Goal: Task Accomplishment & Management: Complete application form

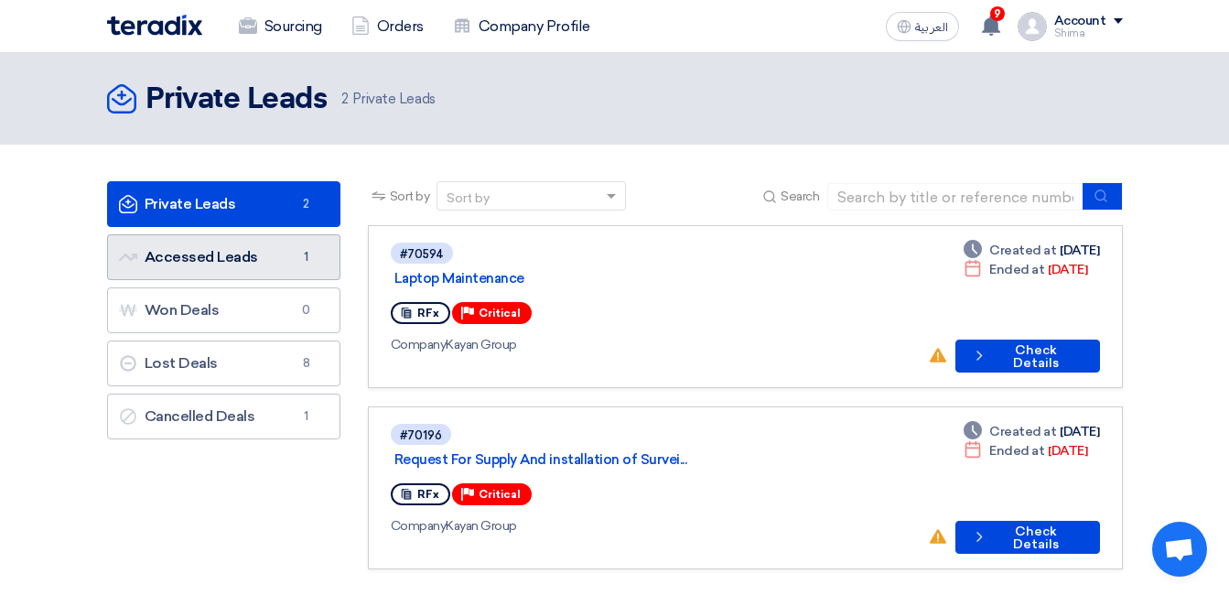
click at [222, 267] on link "Accessed Leads Accessed Leads 1" at bounding box center [223, 257] width 233 height 46
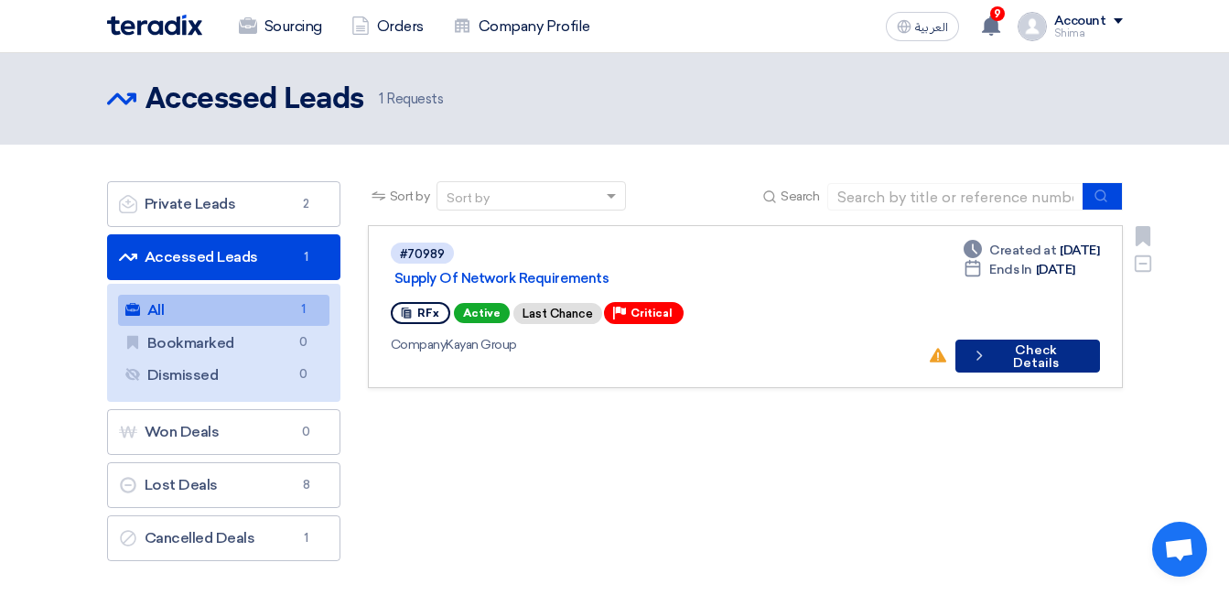
click at [1033, 339] on button "Check details Check Details" at bounding box center [1027, 355] width 144 height 33
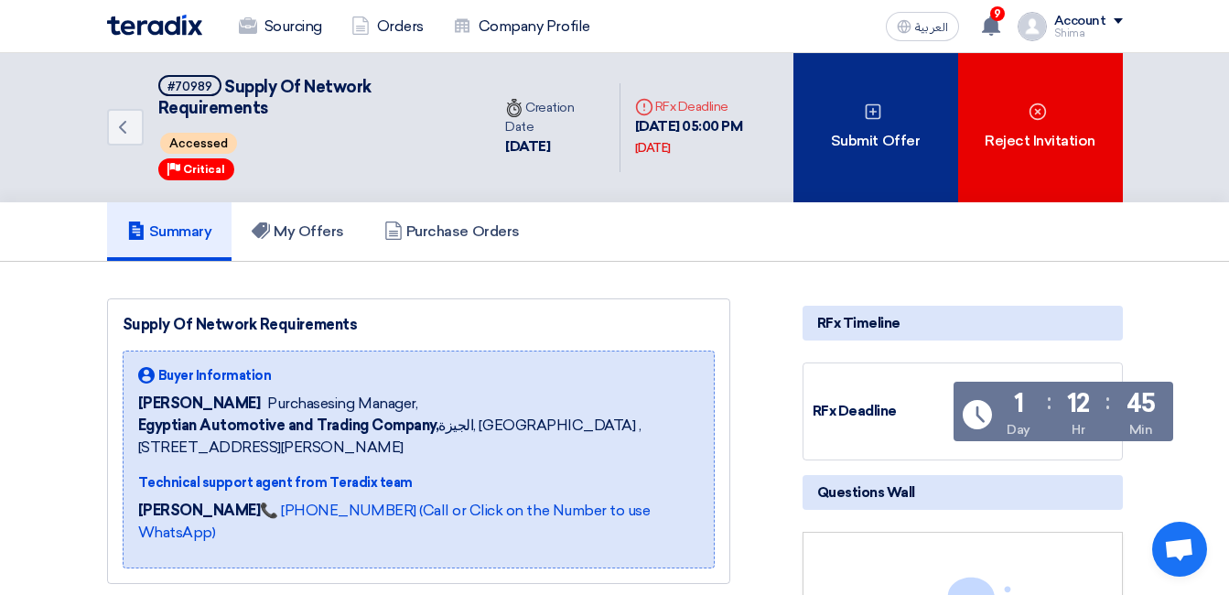
click at [875, 91] on div "Submit Offer" at bounding box center [875, 127] width 165 height 149
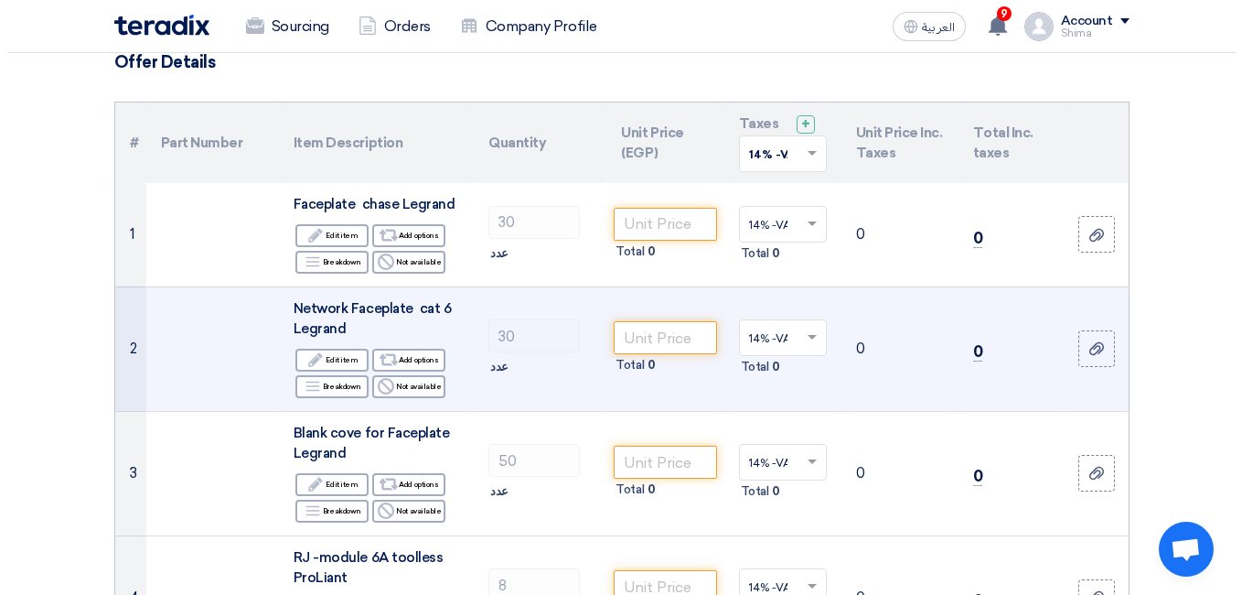
scroll to position [91, 0]
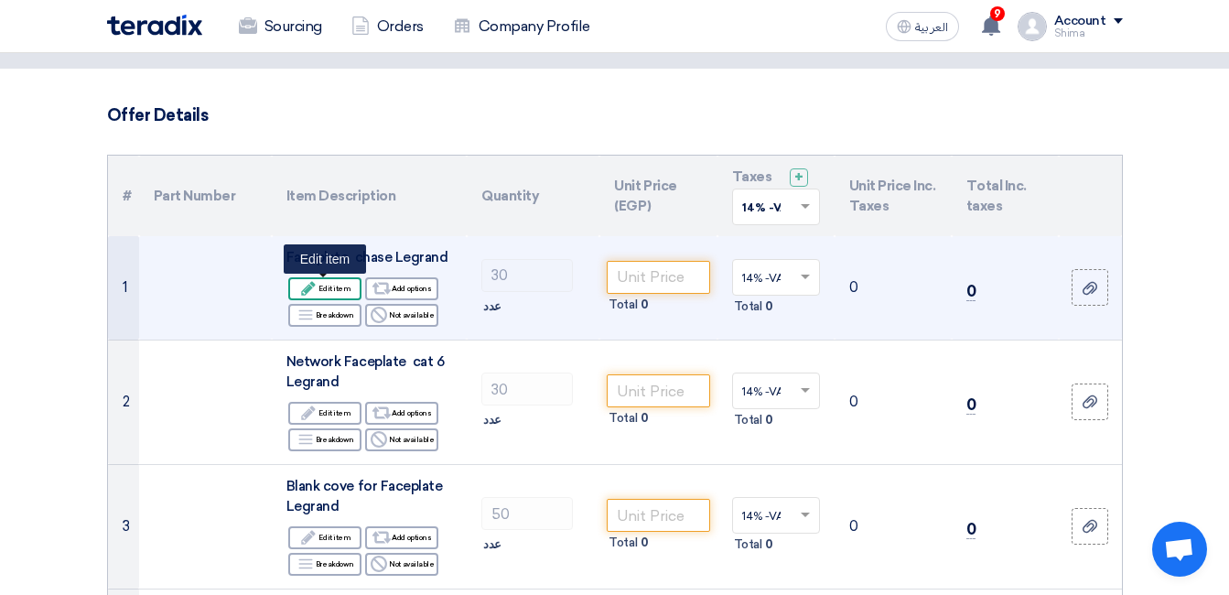
click at [343, 279] on div "Edit Edit item" at bounding box center [324, 288] width 73 height 23
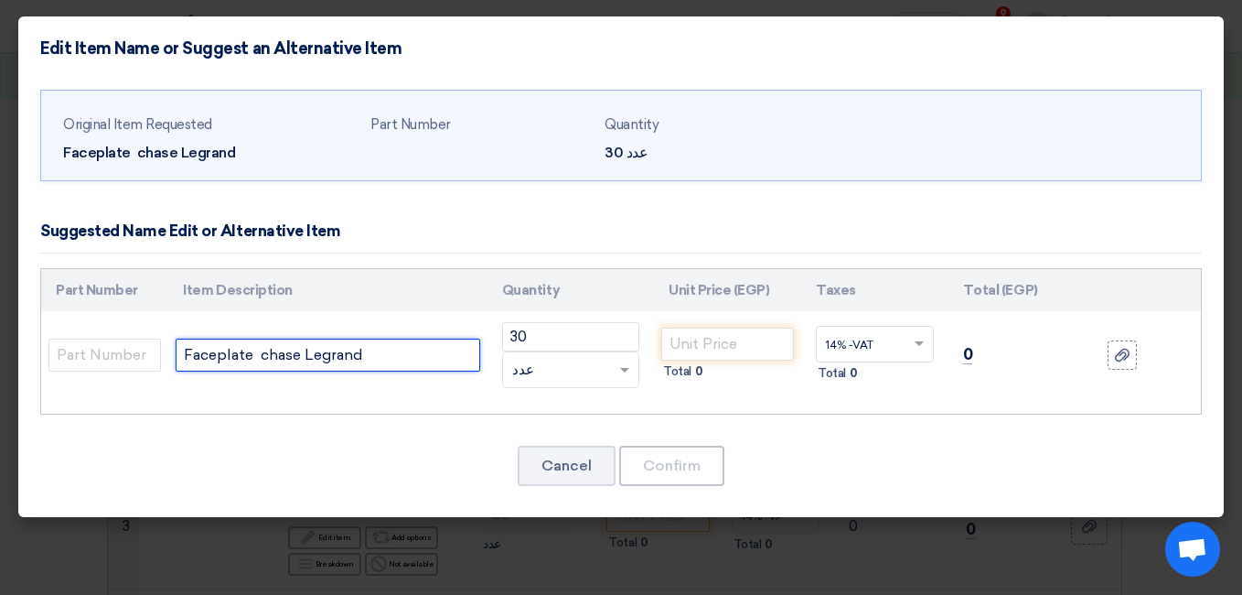
click at [382, 348] on input "Faceplate chase Legrand" at bounding box center [328, 354] width 304 height 33
paste input "[PERSON_NAME] / 576560 / Double Faceplate single French/German standard price 1…"
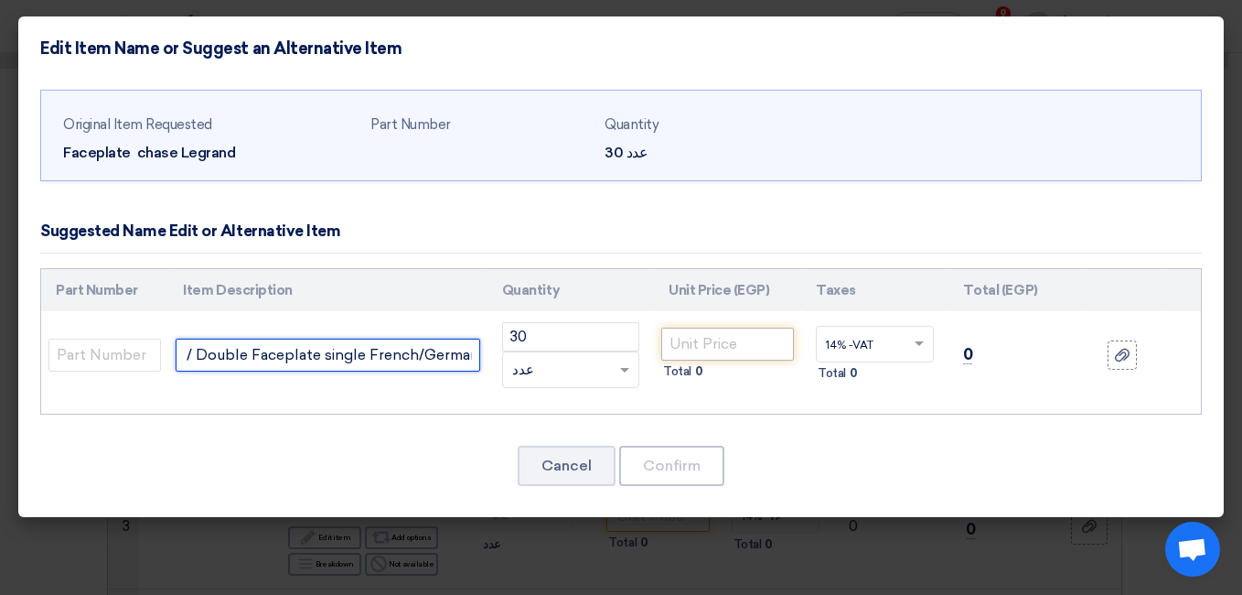
type input "[PERSON_NAME] / 576560 / Double Faceplate single French/German standard"
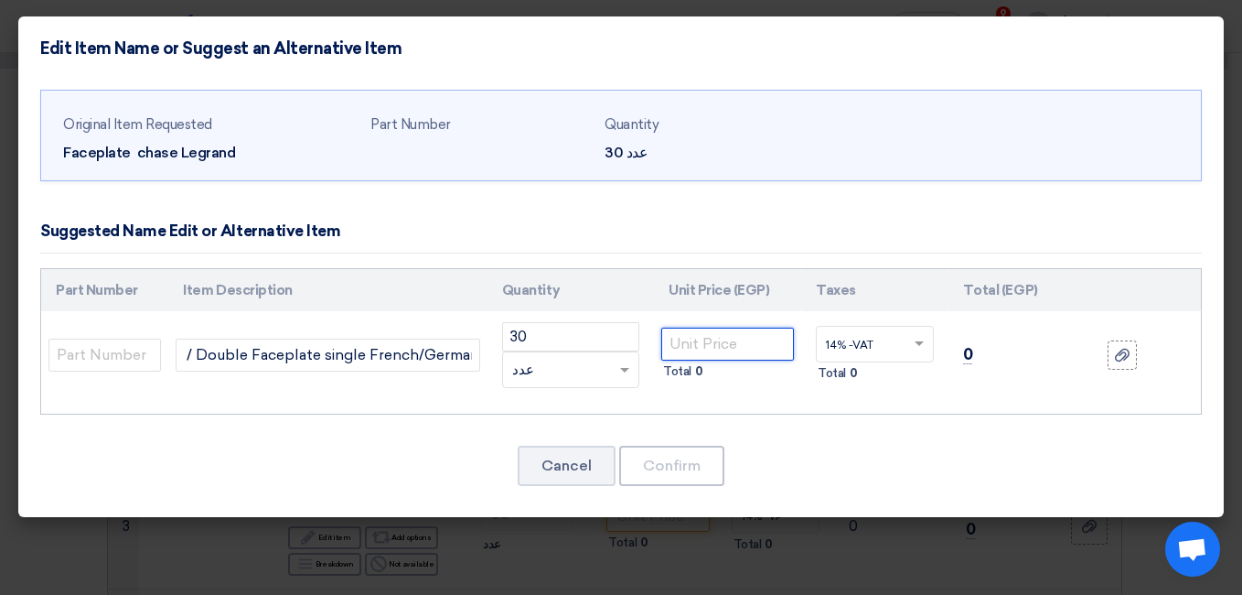
click at [702, 346] on input "number" at bounding box center [727, 343] width 133 height 33
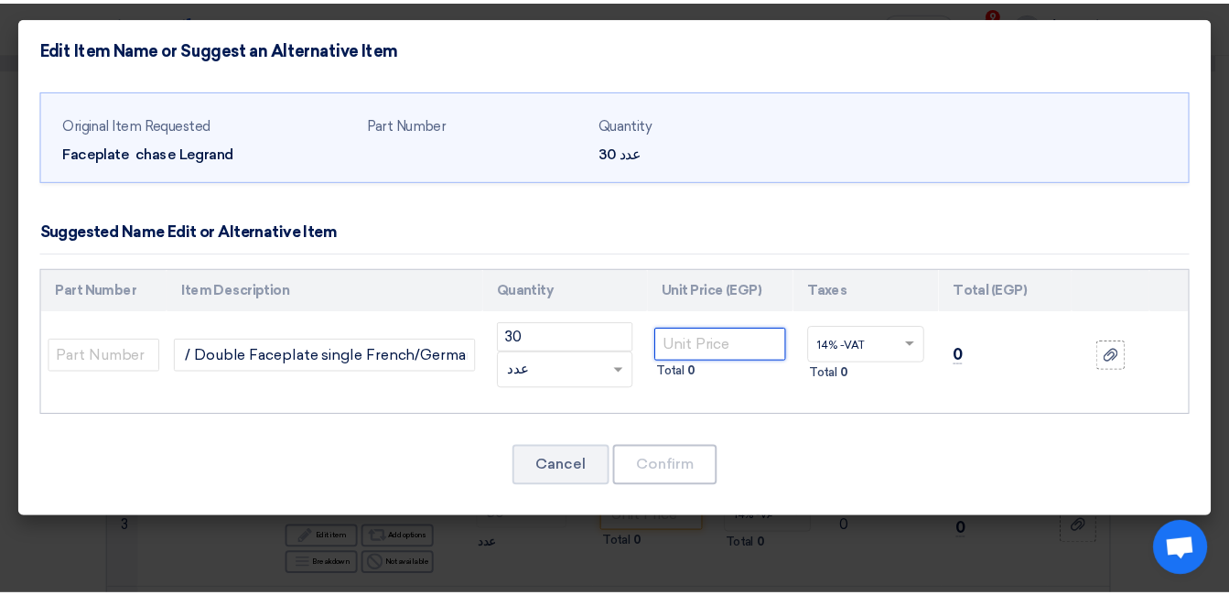
scroll to position [0, 0]
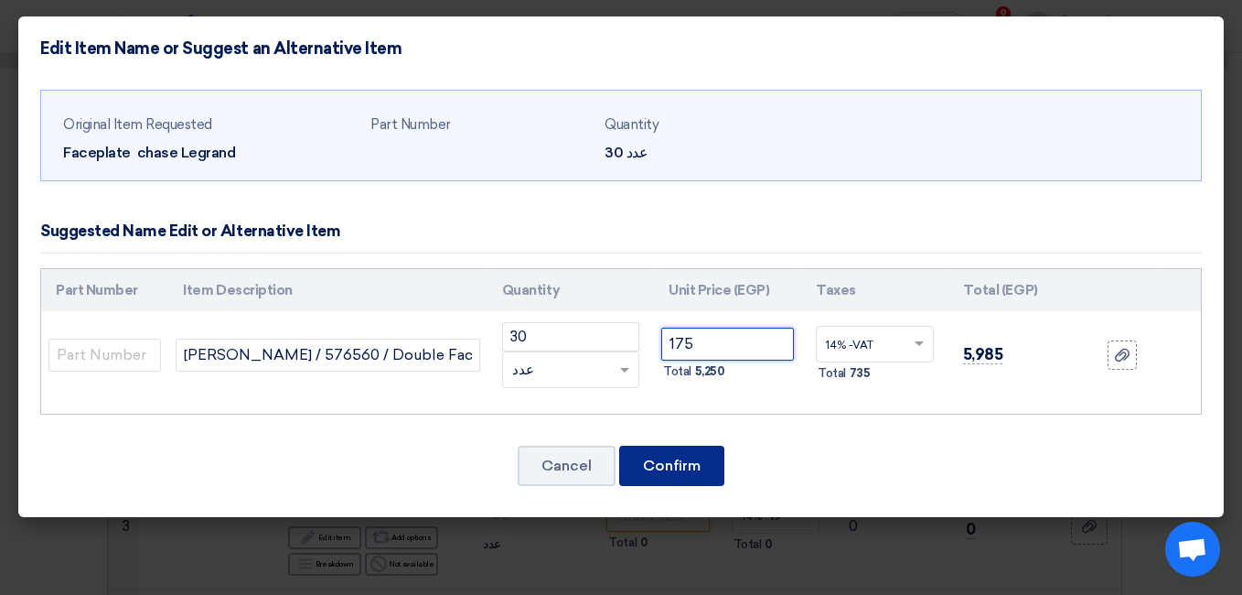
type input "175"
click at [667, 466] on button "Confirm" at bounding box center [671, 465] width 105 height 40
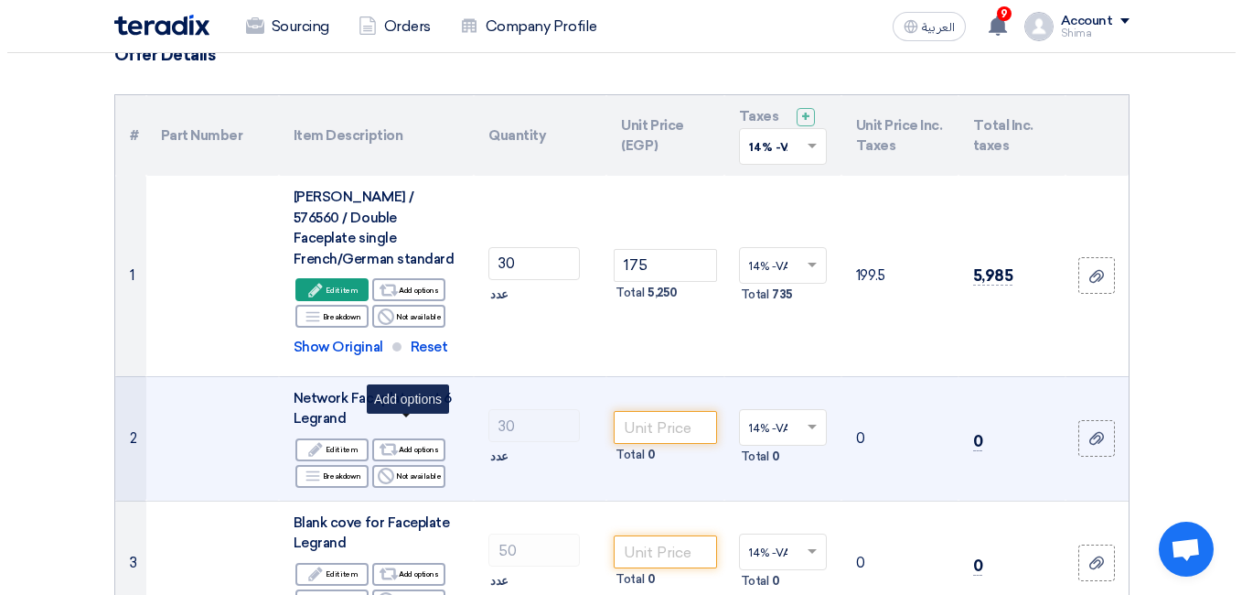
scroll to position [183, 0]
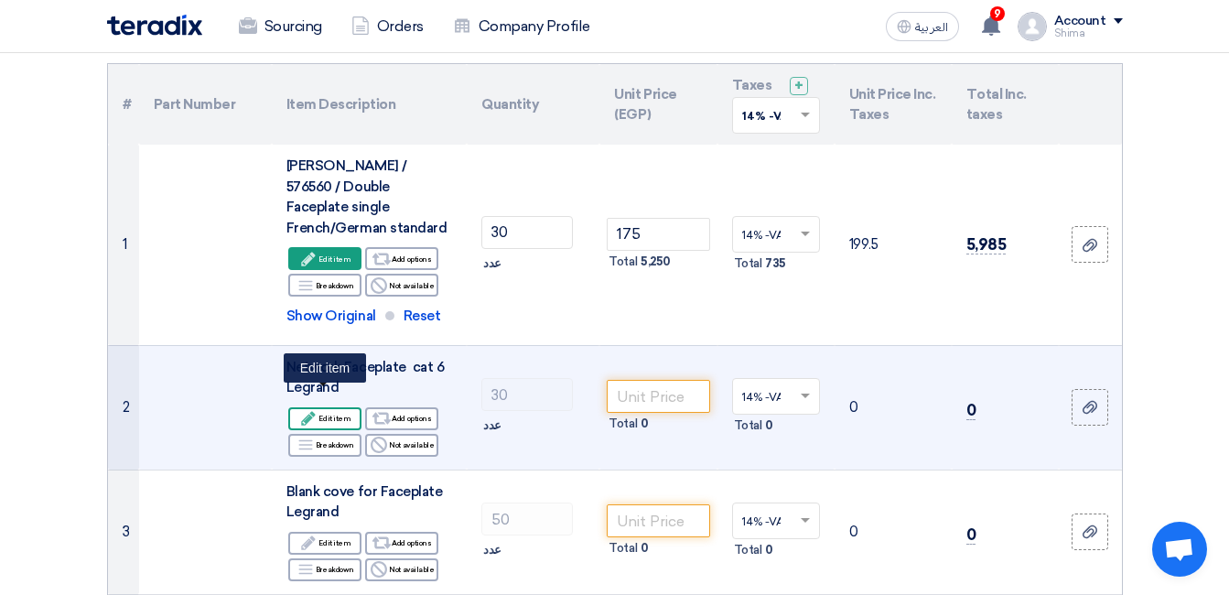
click at [309, 411] on use at bounding box center [309, 418] width 14 height 14
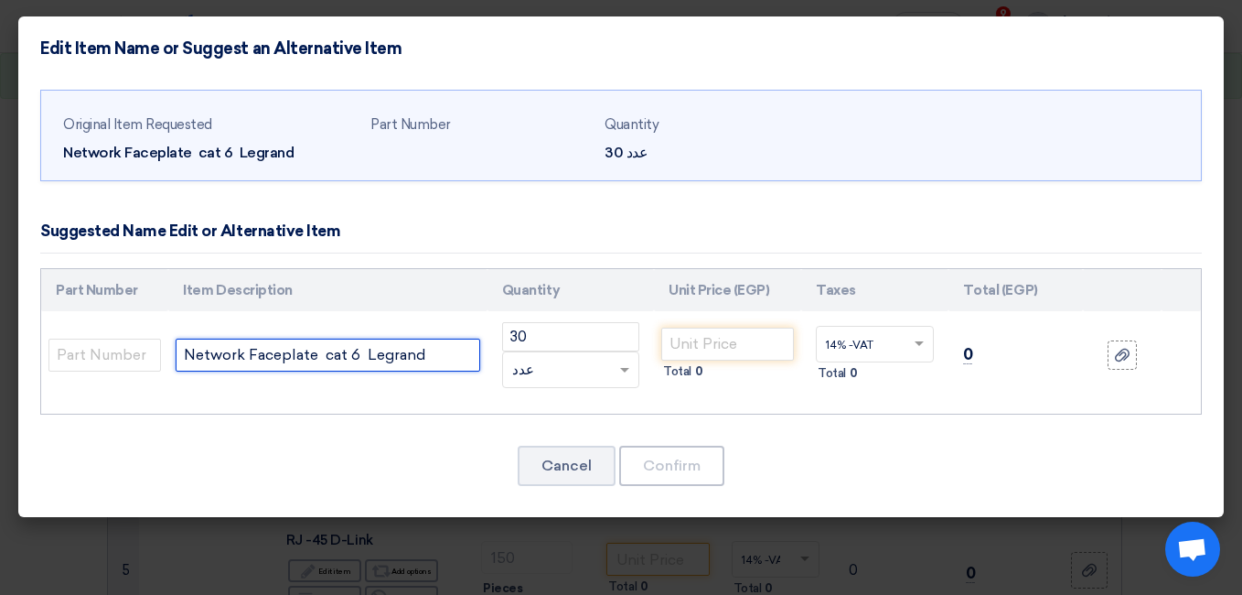
click at [376, 358] on input "Network Faceplate cat 6 Legrand" at bounding box center [328, 354] width 304 height 33
paste input "[PERSON_NAME] / 576021 / Support Frame for faceplate German/French boxes price …"
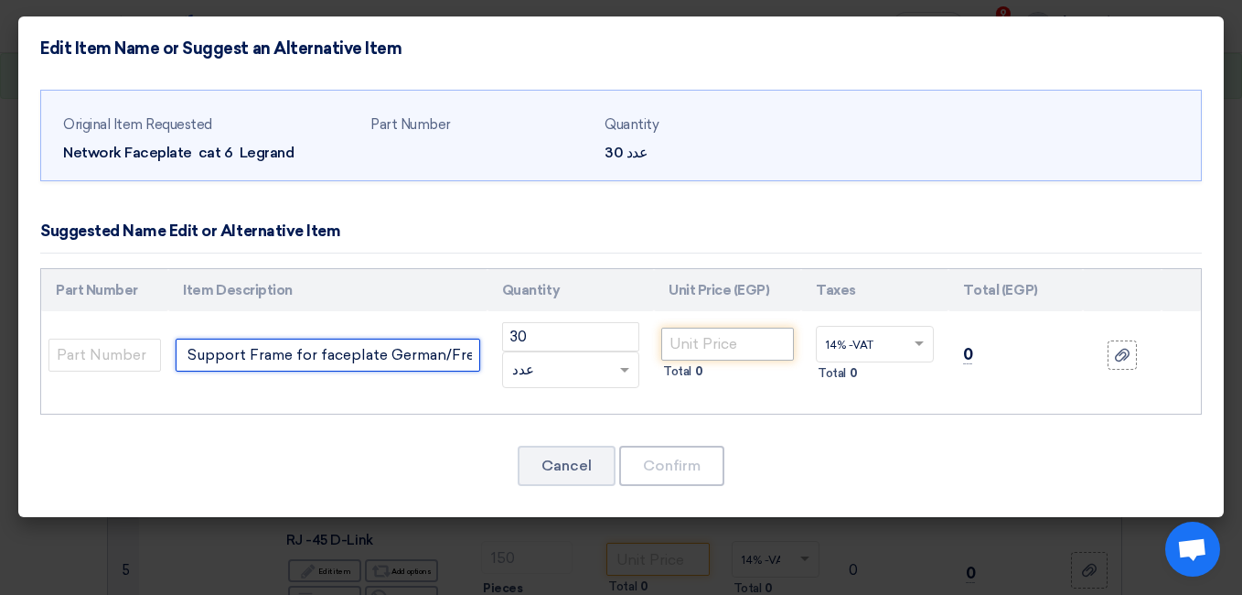
type input "[PERSON_NAME] / 576021 / Support Frame for faceplate German/French boxes"
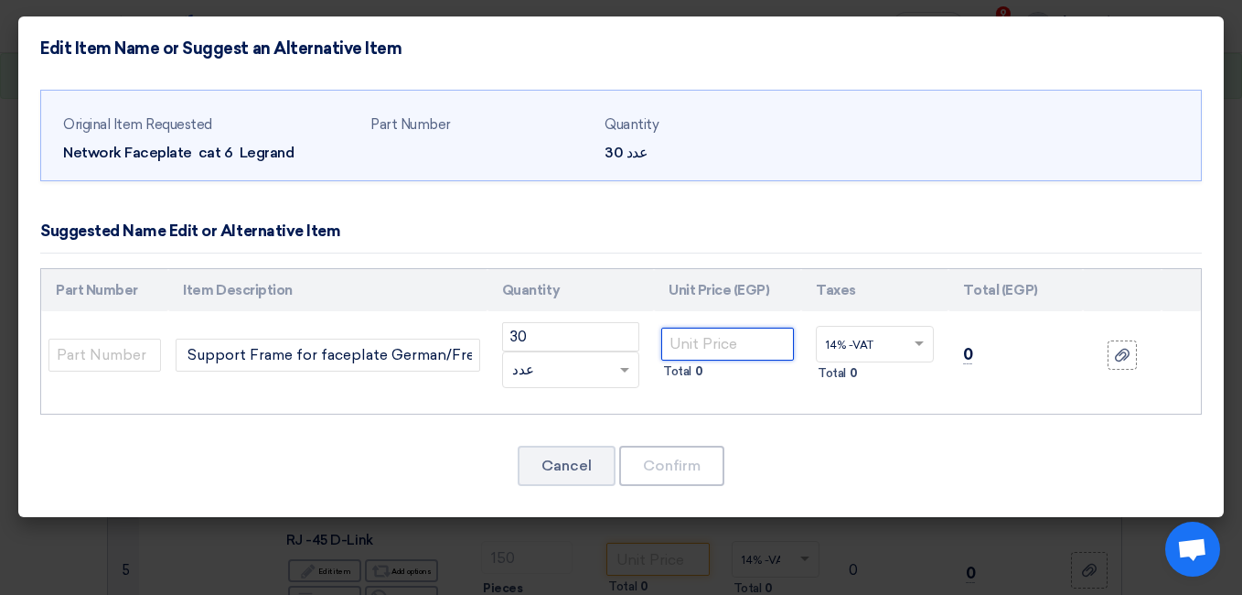
click at [719, 347] on input "number" at bounding box center [727, 343] width 133 height 33
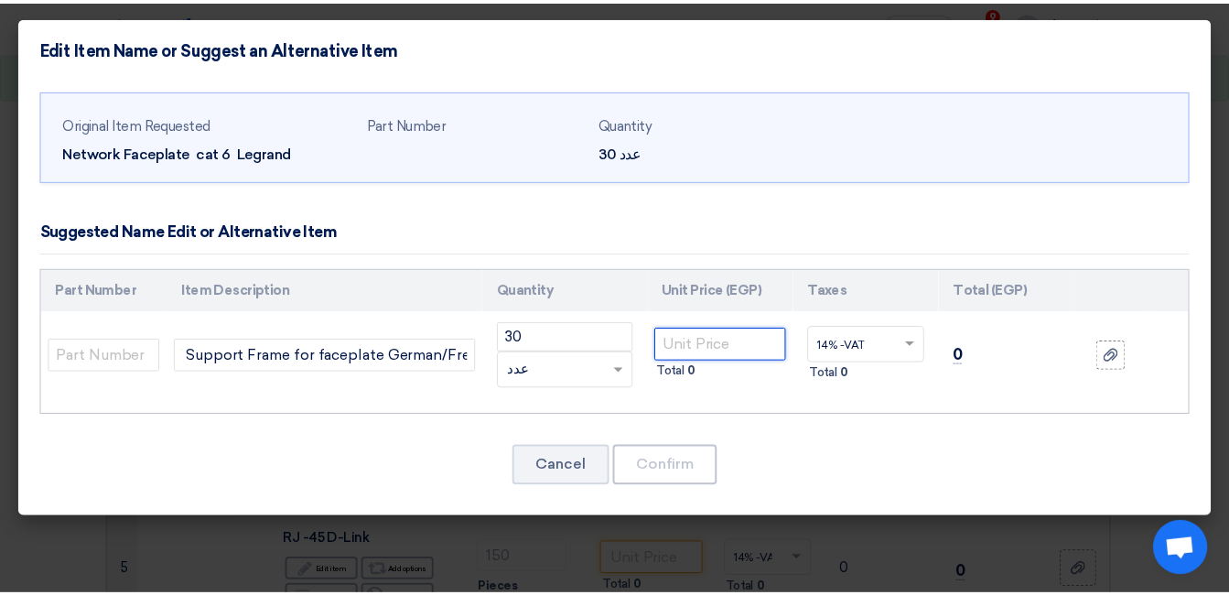
scroll to position [0, 0]
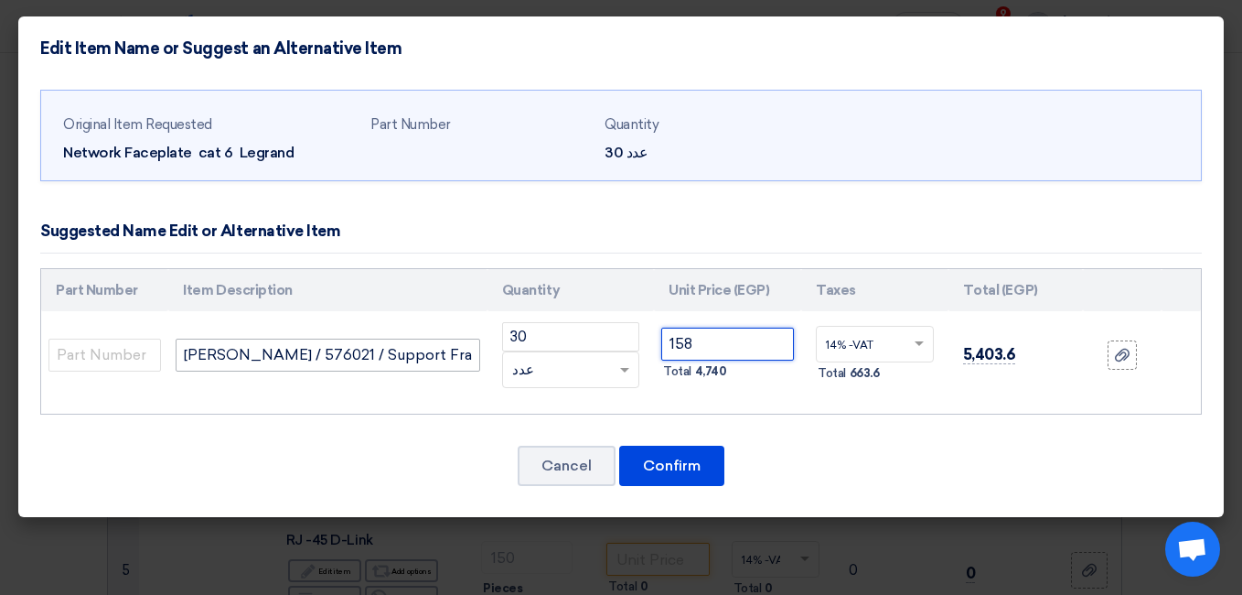
type input "158"
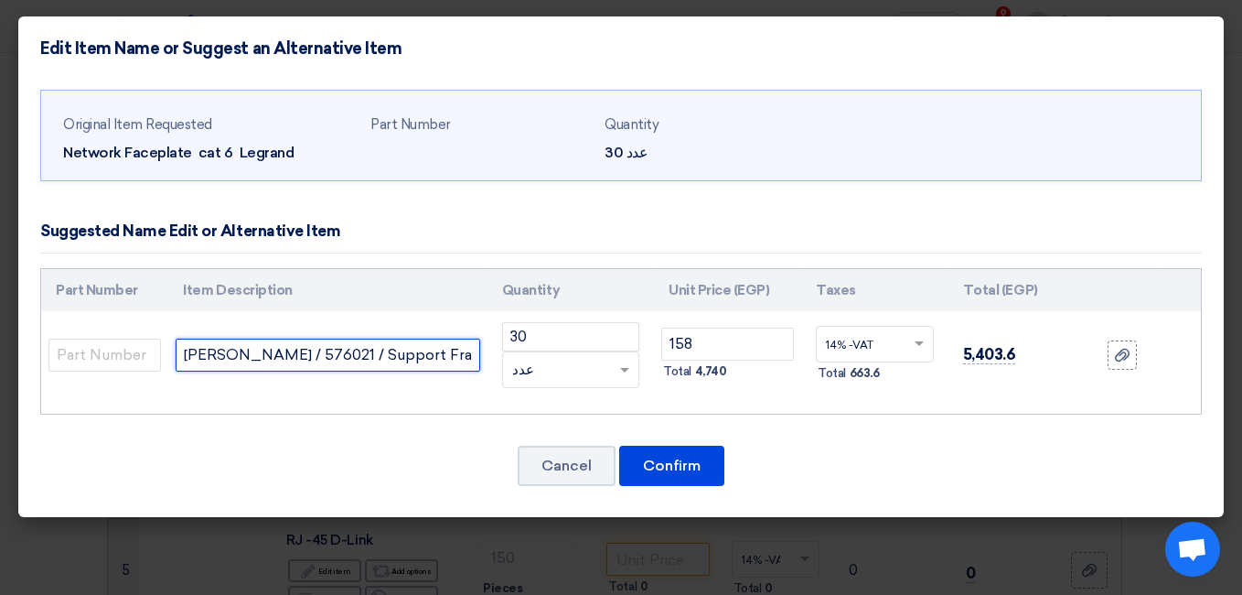
click at [453, 354] on input "[PERSON_NAME] / 576021 / Support Frame for faceplate German/French boxes" at bounding box center [328, 354] width 304 height 33
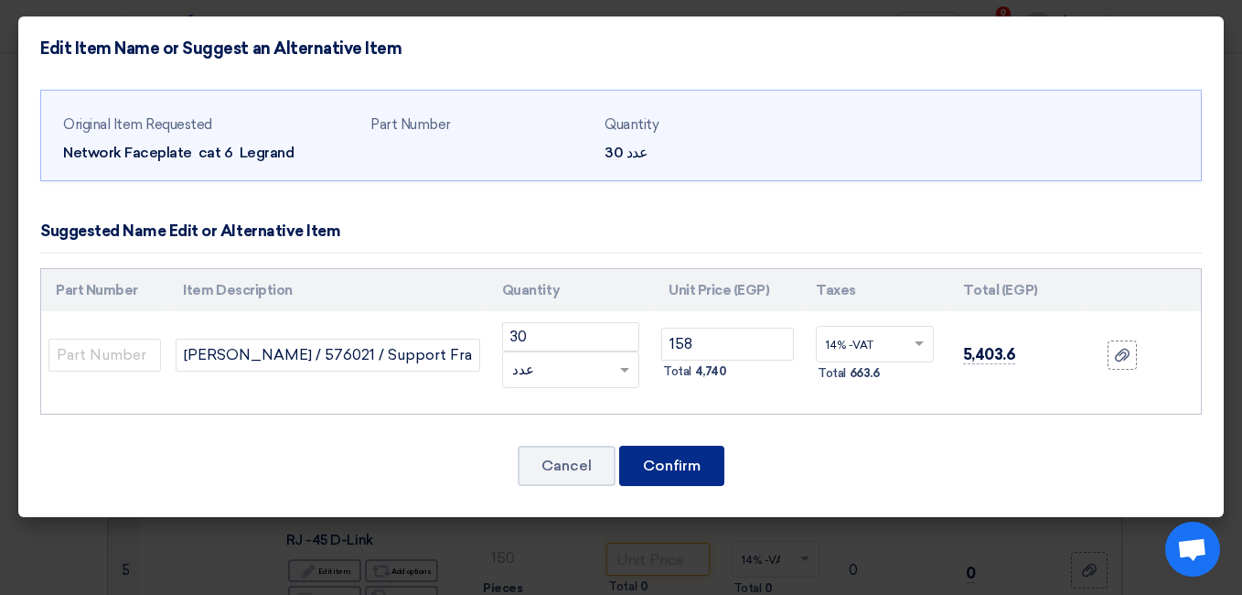
click at [644, 469] on button "Confirm" at bounding box center [671, 465] width 105 height 40
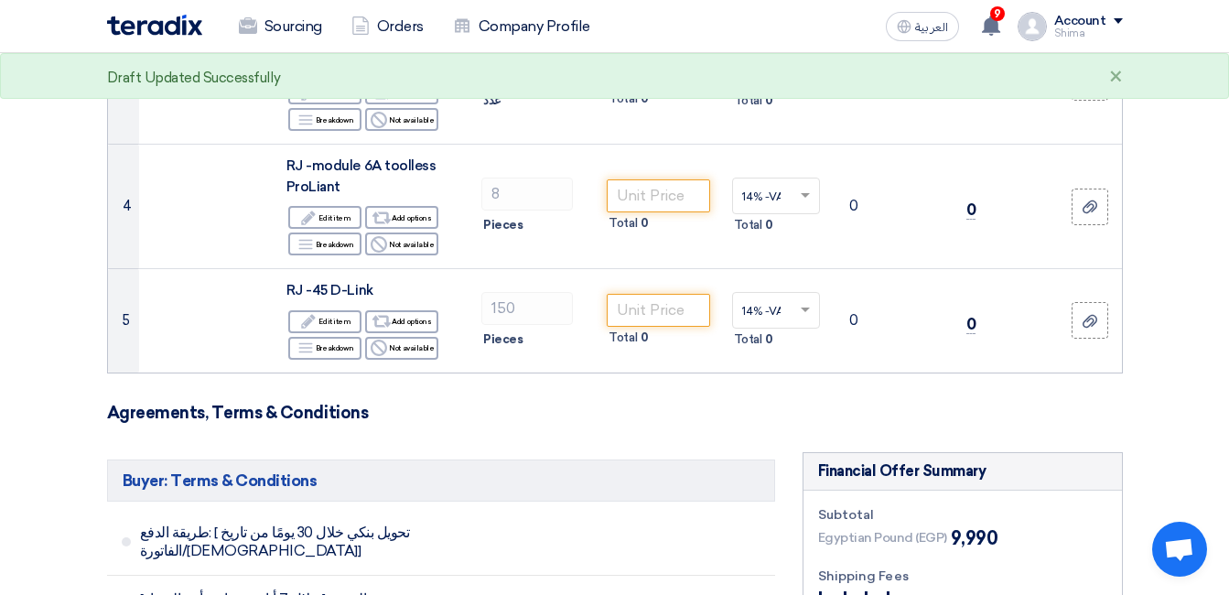
scroll to position [549, 0]
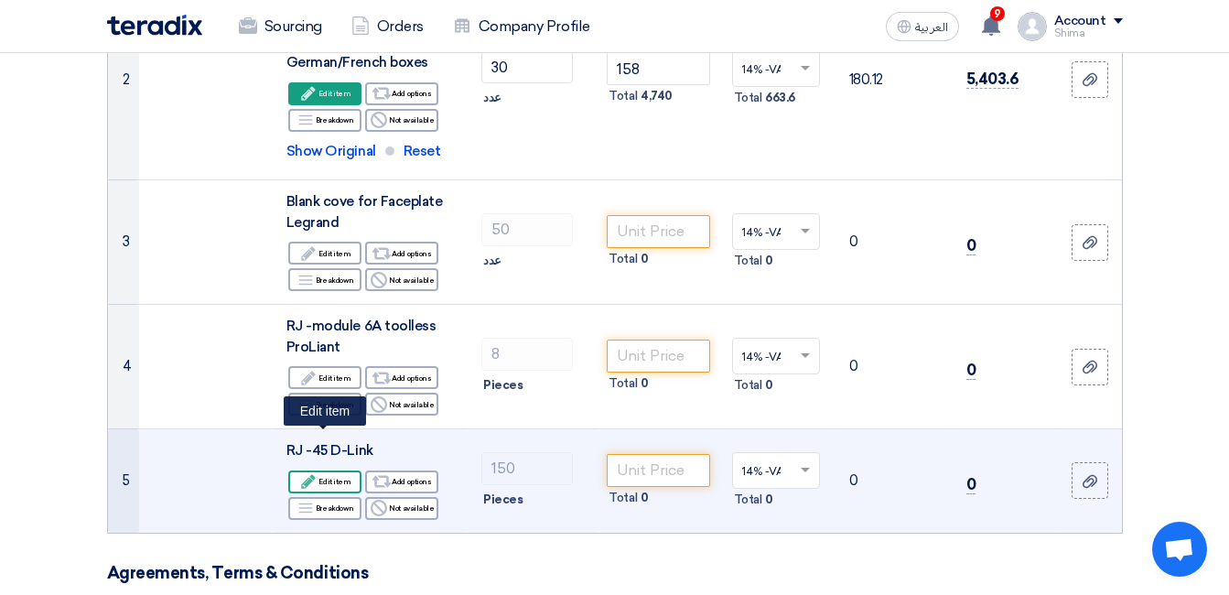
click at [329, 470] on div "Edit Edit item" at bounding box center [324, 481] width 73 height 23
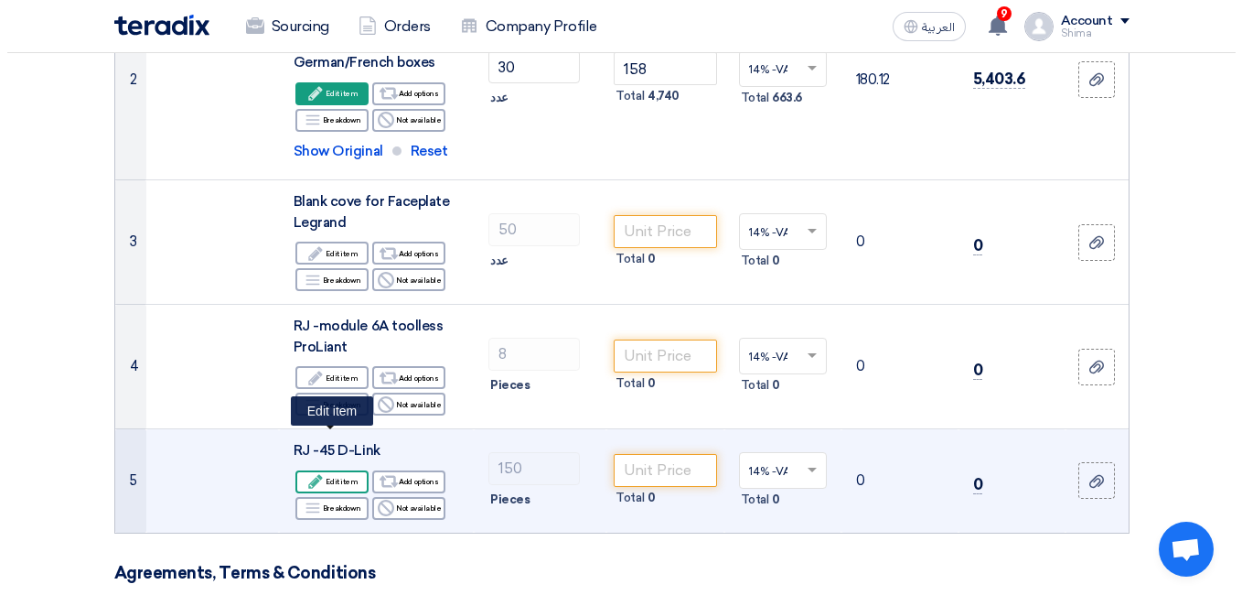
scroll to position [369, 0]
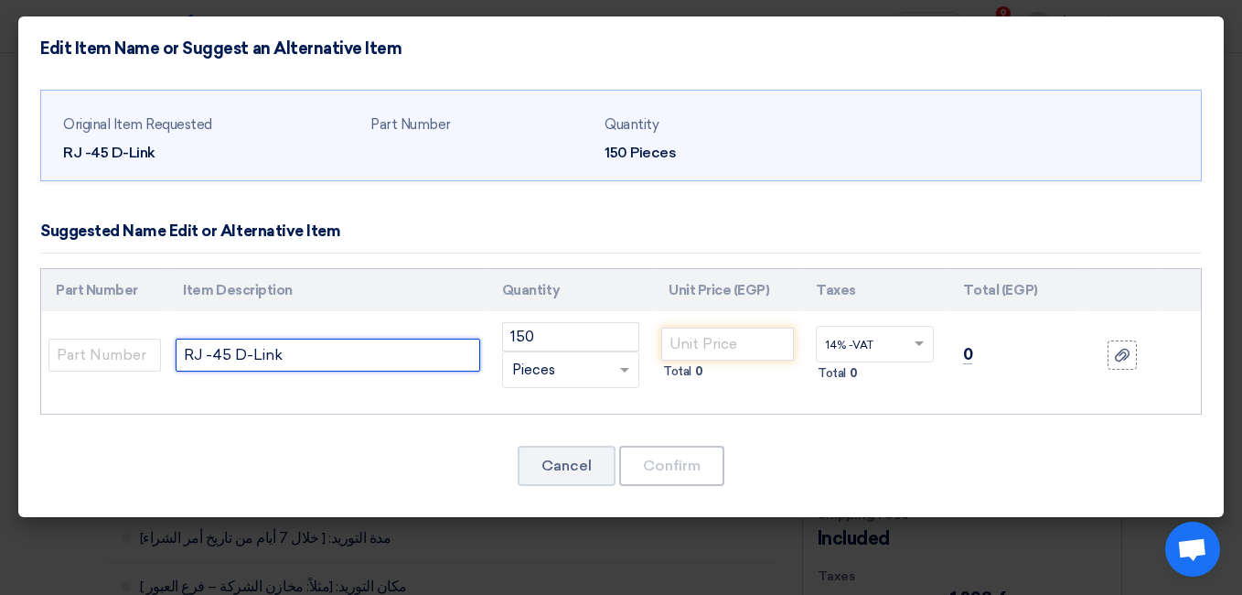
click at [287, 362] on input "RJ -45 D-Link" at bounding box center [328, 354] width 304 height 33
paste input "D-Link / NPG-C61TRA501-100 / RJ-45 Cat6 ( 100 Pieces ) price 650"
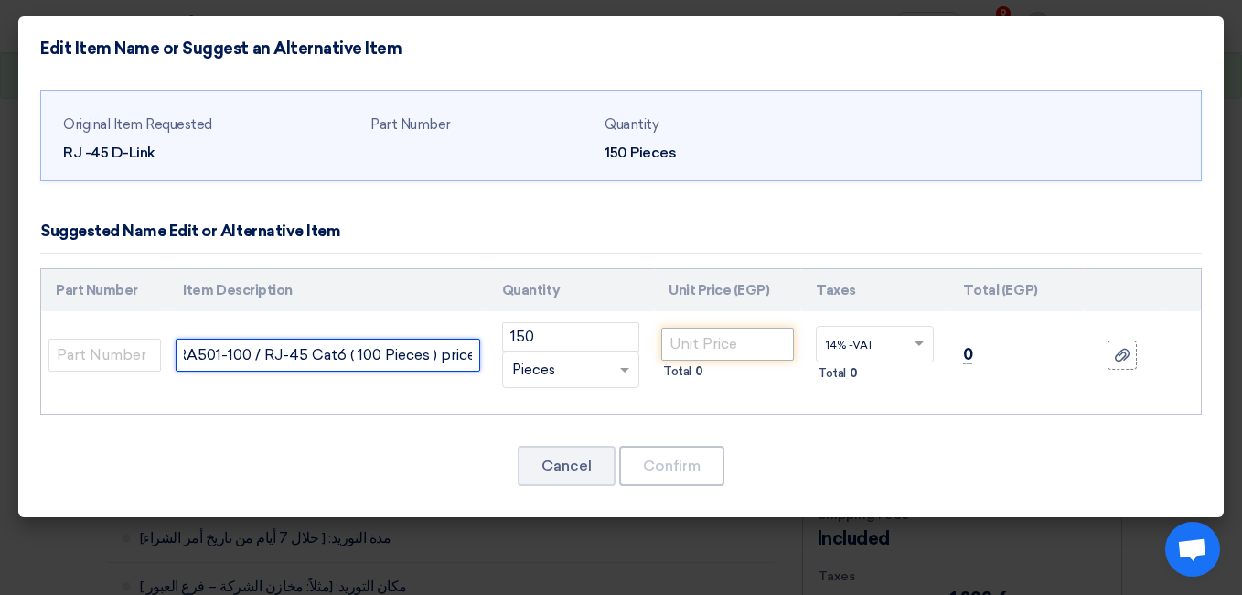
type input "D-Link / NPG-C61TRA501-100 / RJ-45 Cat6 ( 100 Pieces ) price"
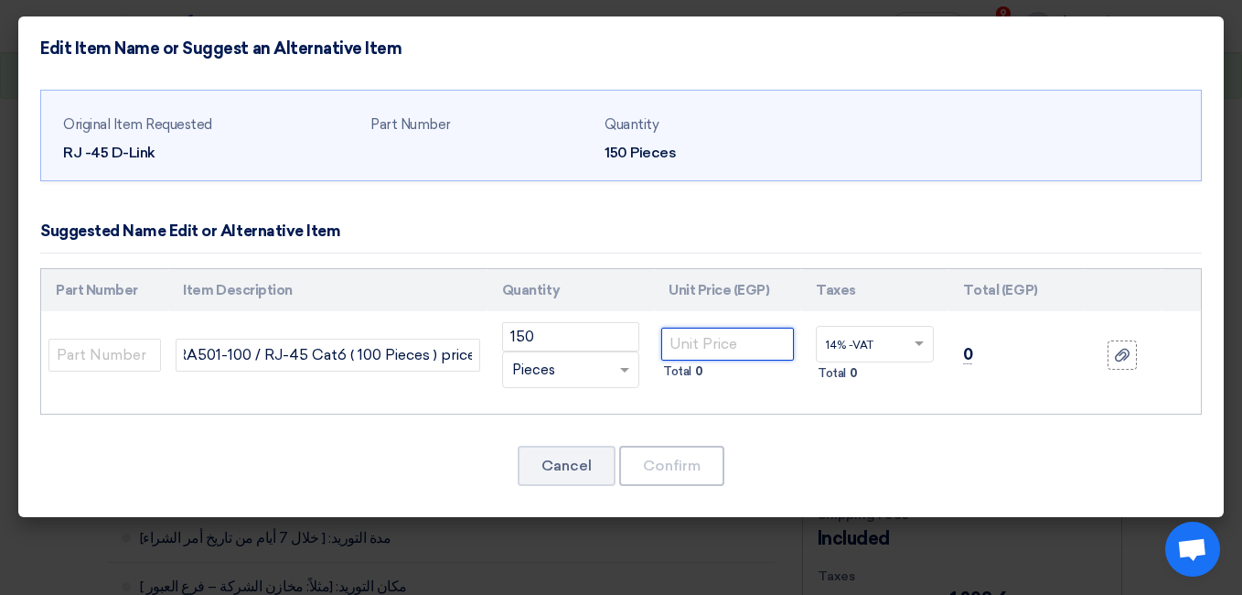
scroll to position [0, 0]
click at [736, 343] on input "number" at bounding box center [727, 343] width 133 height 33
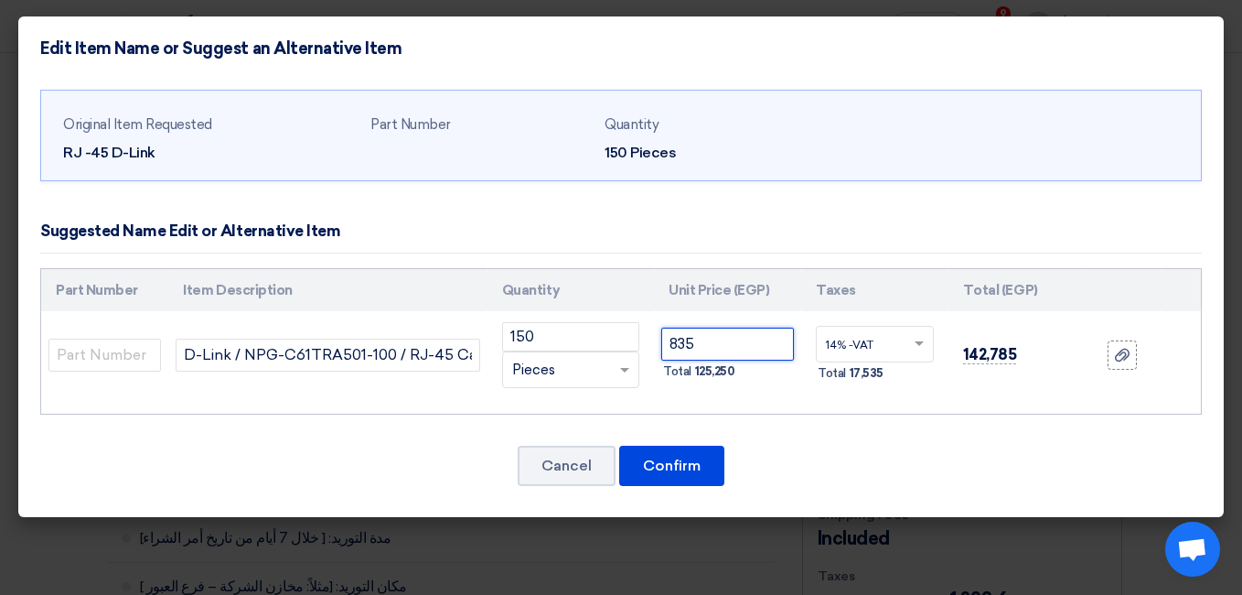
type input "835"
click at [631, 364] on span at bounding box center [627, 369] width 23 height 21
click at [525, 396] on td "150 RFQ_STEP1.ITEMS.2.TYPE_PLACEHOLDER × Pieces" at bounding box center [571, 355] width 166 height 88
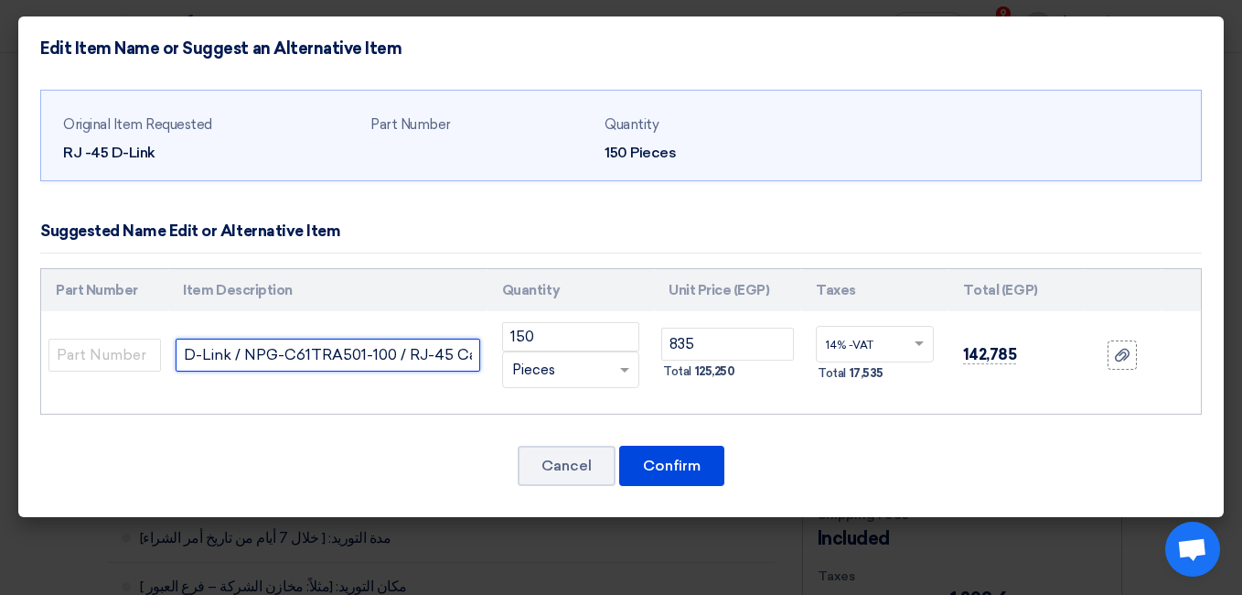
click at [417, 358] on input "D-Link / NPG-C61TRA501-100 / RJ-45 Cat6 ( 100 Pieces ) price" at bounding box center [328, 354] width 304 height 33
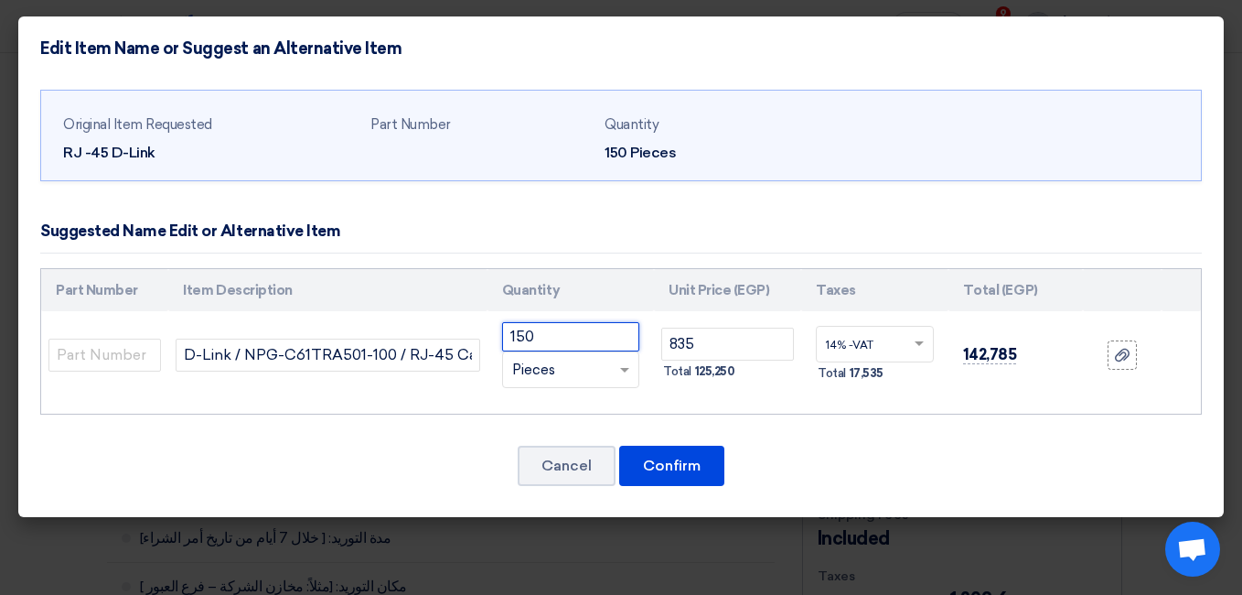
click at [554, 337] on input "150" at bounding box center [570, 336] width 137 height 29
type input "1"
type input "2"
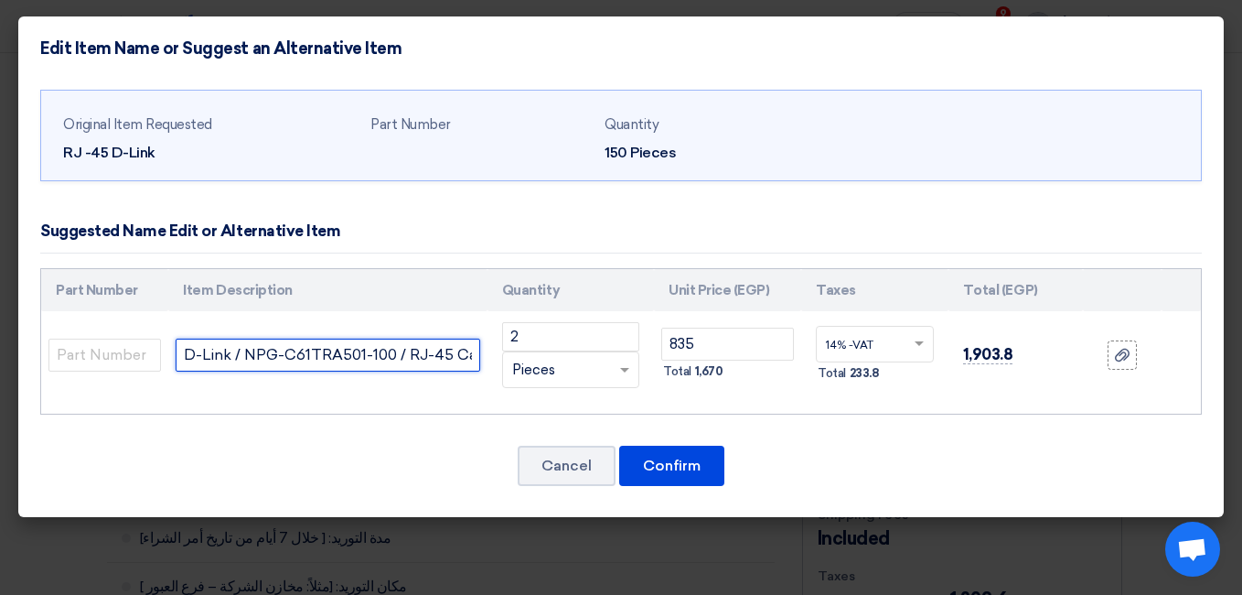
click at [429, 346] on input "D-Link / NPG-C61TRA501-100 / RJ-45 Cat6 ( 100 Pieces ) price" at bounding box center [328, 354] width 304 height 33
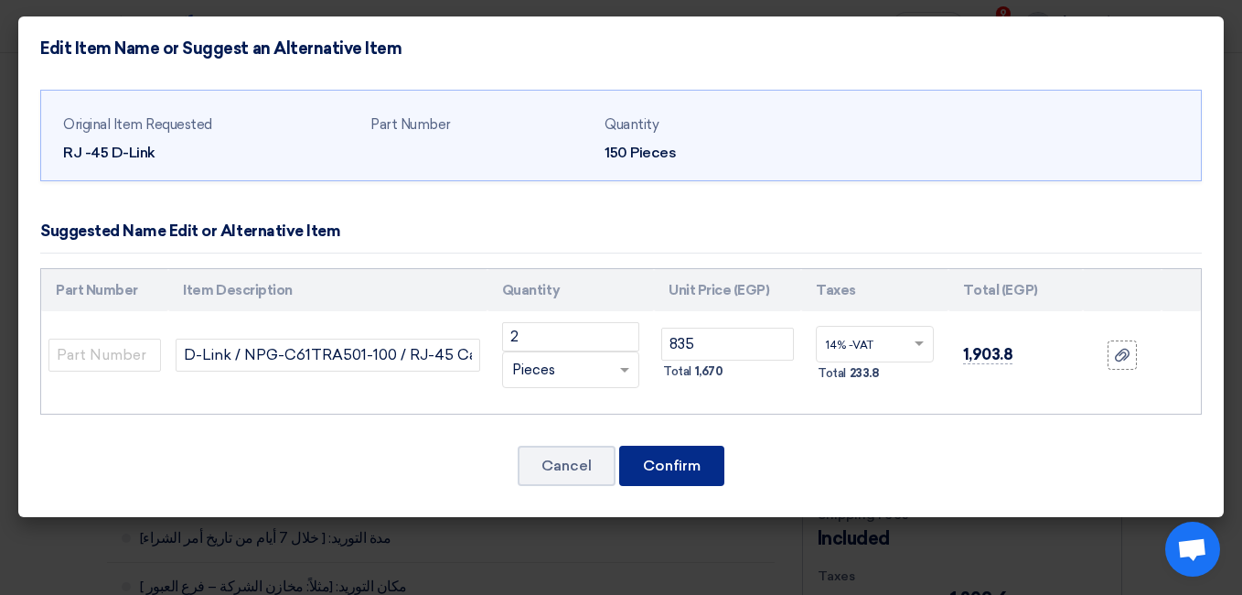
click at [696, 464] on button "Confirm" at bounding box center [671, 465] width 105 height 40
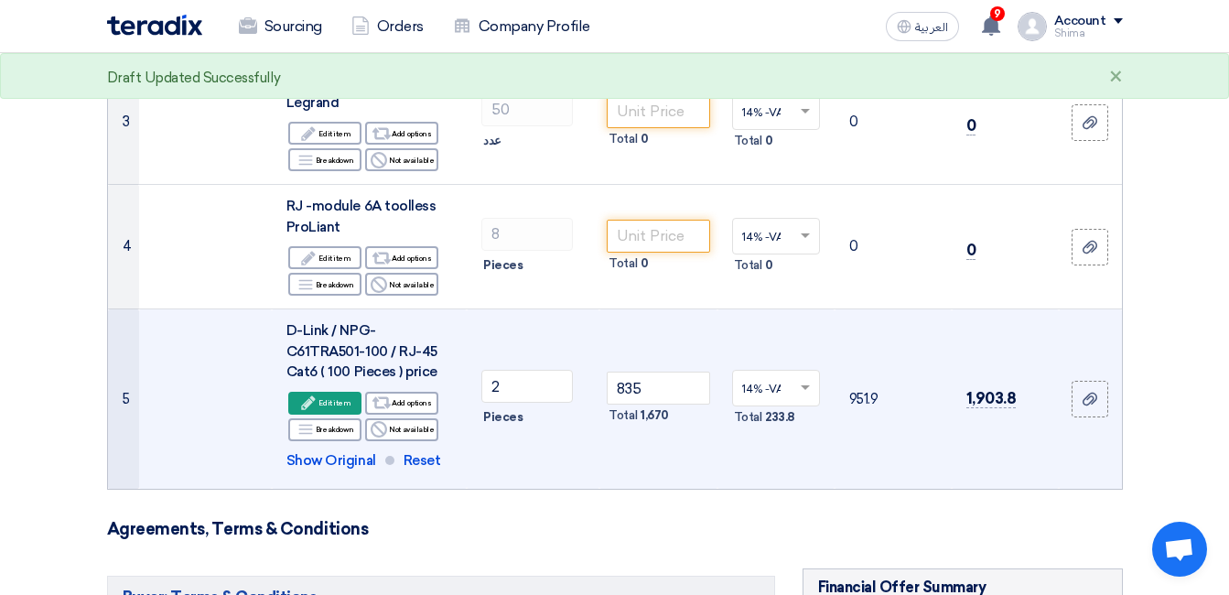
scroll to position [637, 0]
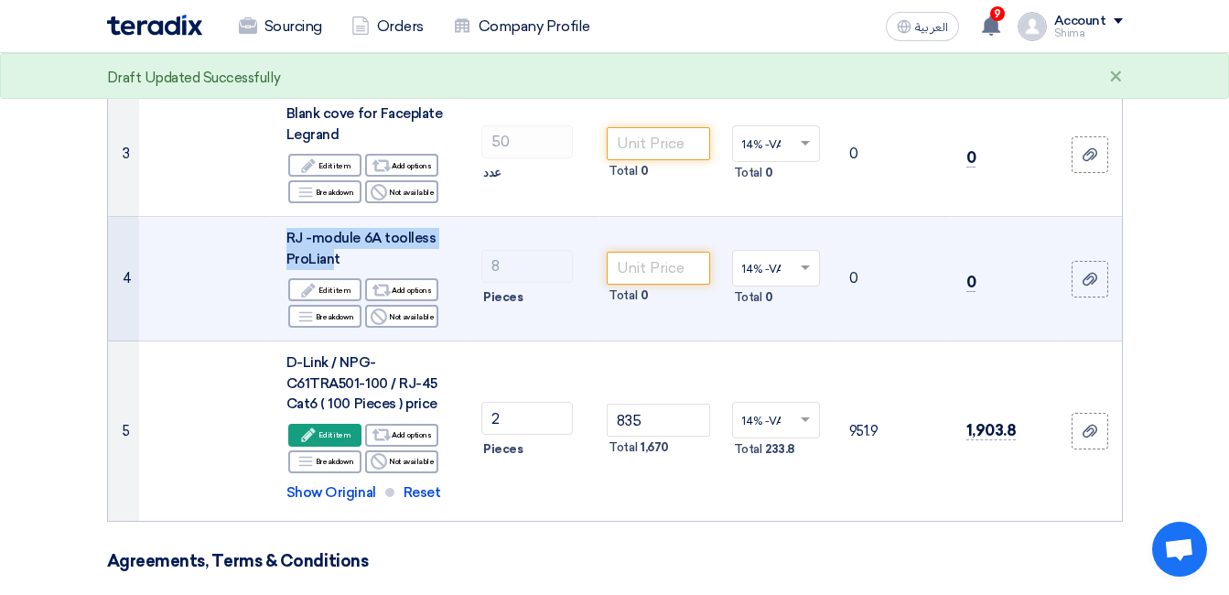
drag, startPoint x: 336, startPoint y: 212, endPoint x: 239, endPoint y: 188, distance: 100.1
click at [239, 217] on tr "4 RJ -module 6A toolless ProLiant Edit Edit item Alternative Add options Breakd…" at bounding box center [615, 279] width 1014 height 124
drag, startPoint x: 239, startPoint y: 188, endPoint x: 288, endPoint y: 199, distance: 50.8
copy tr "RJ -module 6A toolless ProLian"
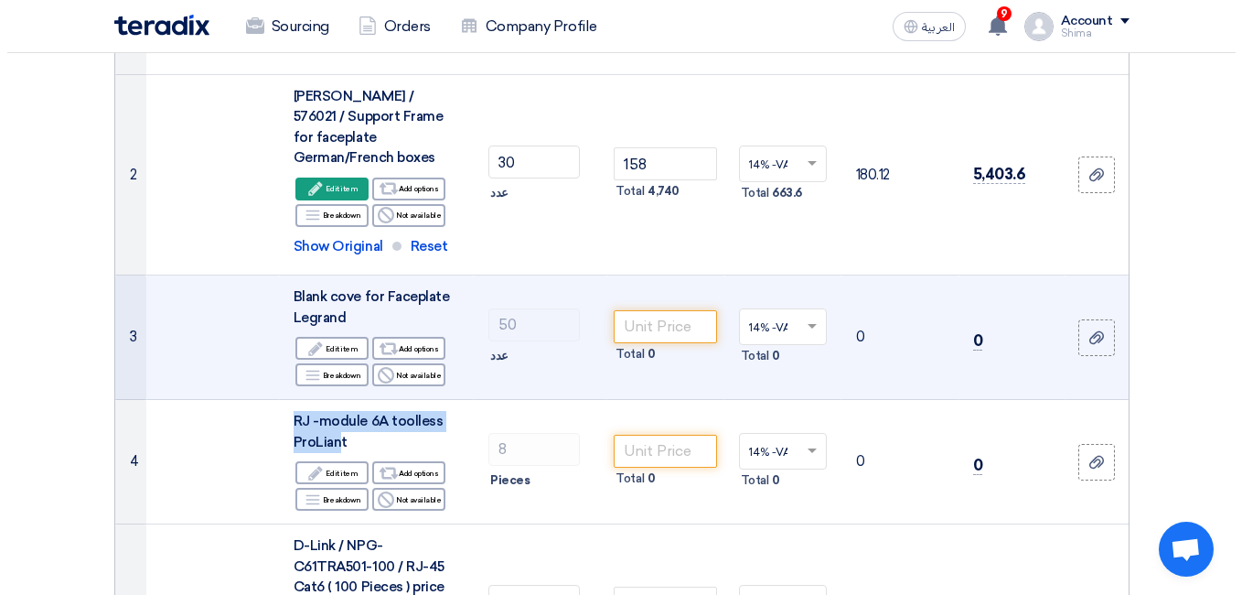
scroll to position [271, 0]
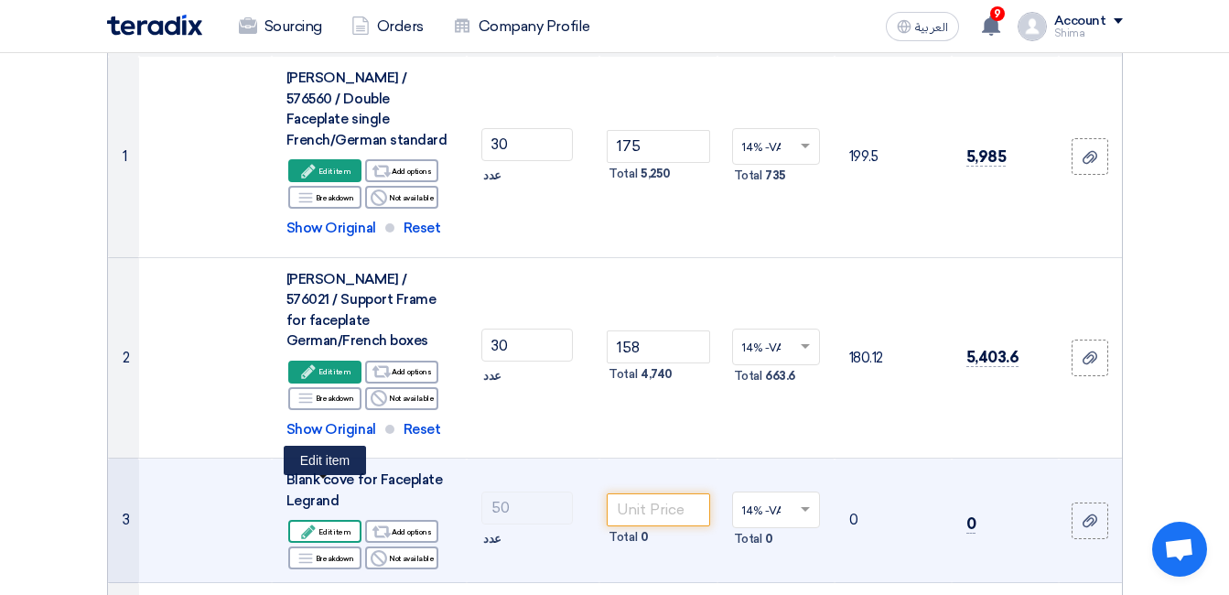
click at [331, 520] on div "Edit Edit item" at bounding box center [324, 531] width 73 height 23
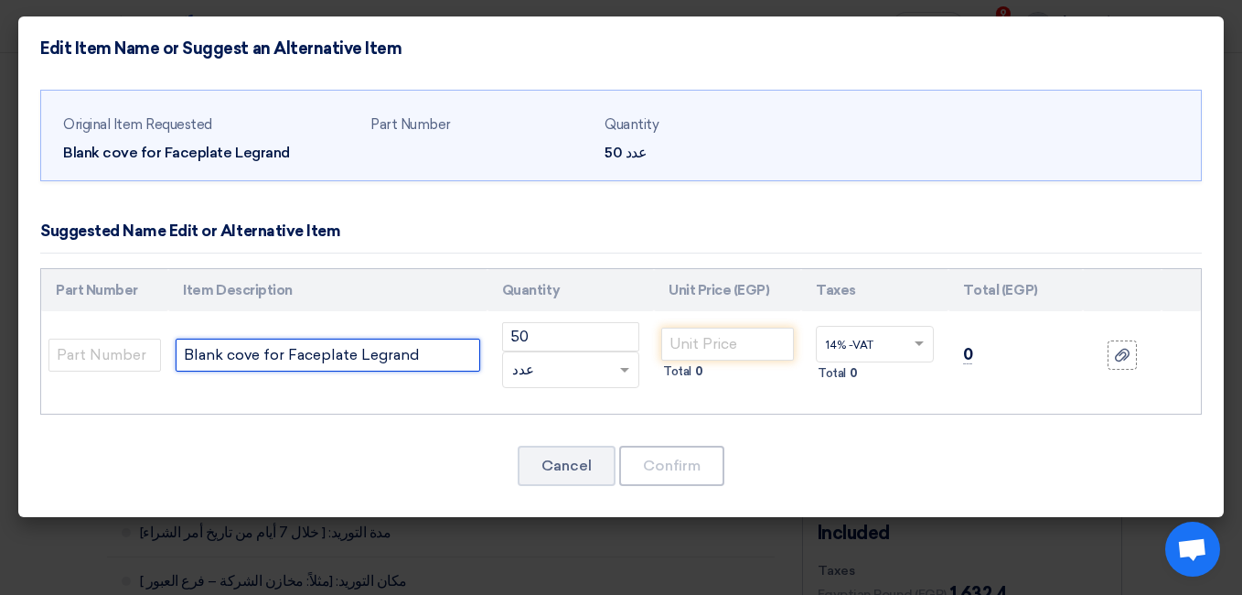
click at [372, 359] on input "Blank cove for Faceplate Legrand" at bounding box center [328, 354] width 304 height 33
paste input "[PERSON_NAME] / 572390 / Back Box Brit./Germ./French standard price 225"
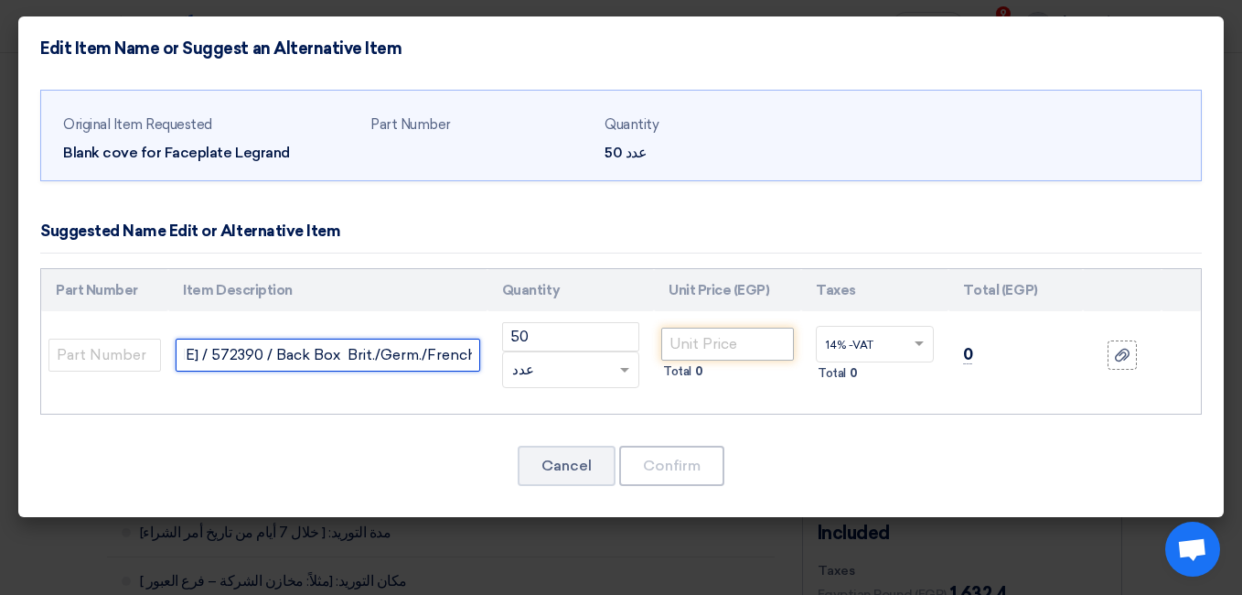
type input "[PERSON_NAME] / 572390 / Back Box Brit./Germ./French standard"
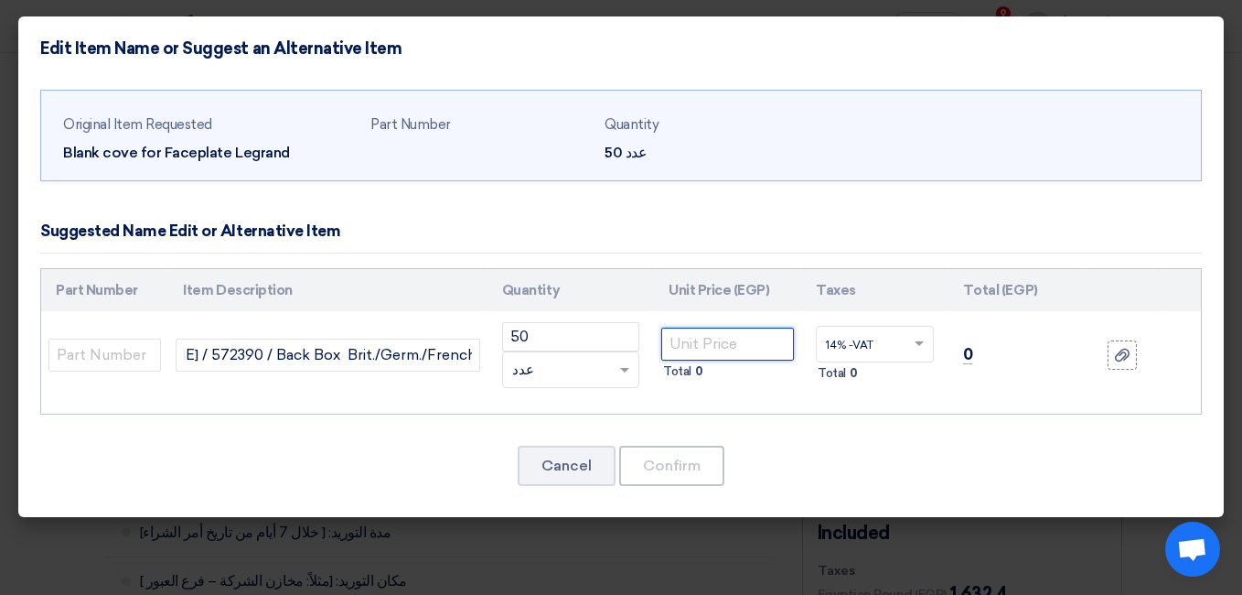
click at [717, 341] on input "number" at bounding box center [727, 343] width 133 height 33
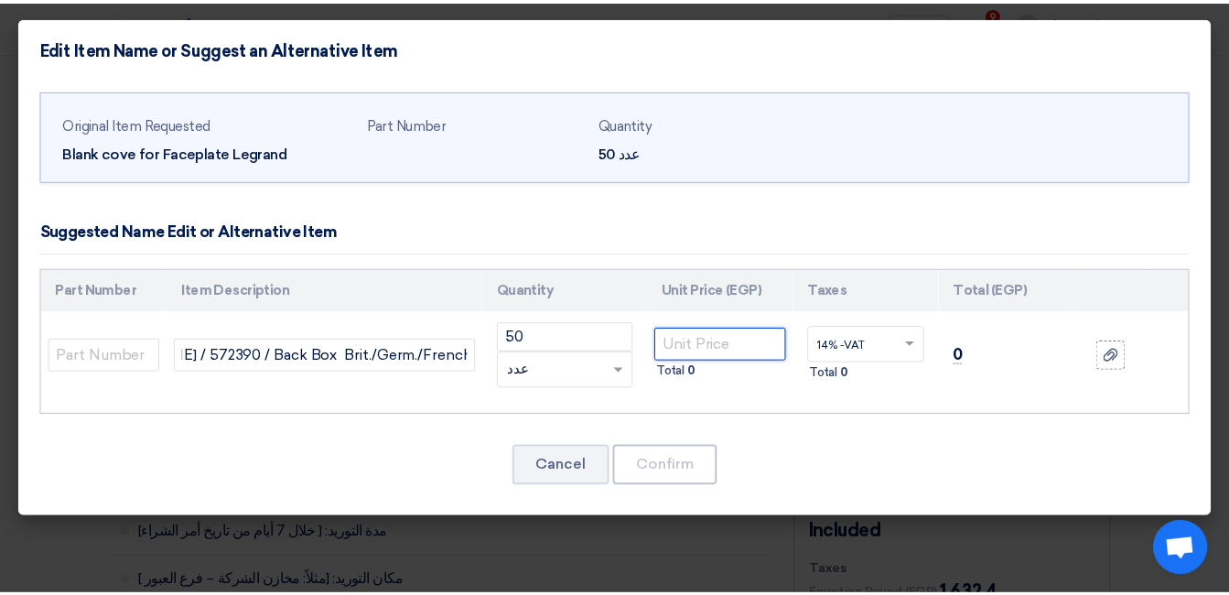
scroll to position [0, 0]
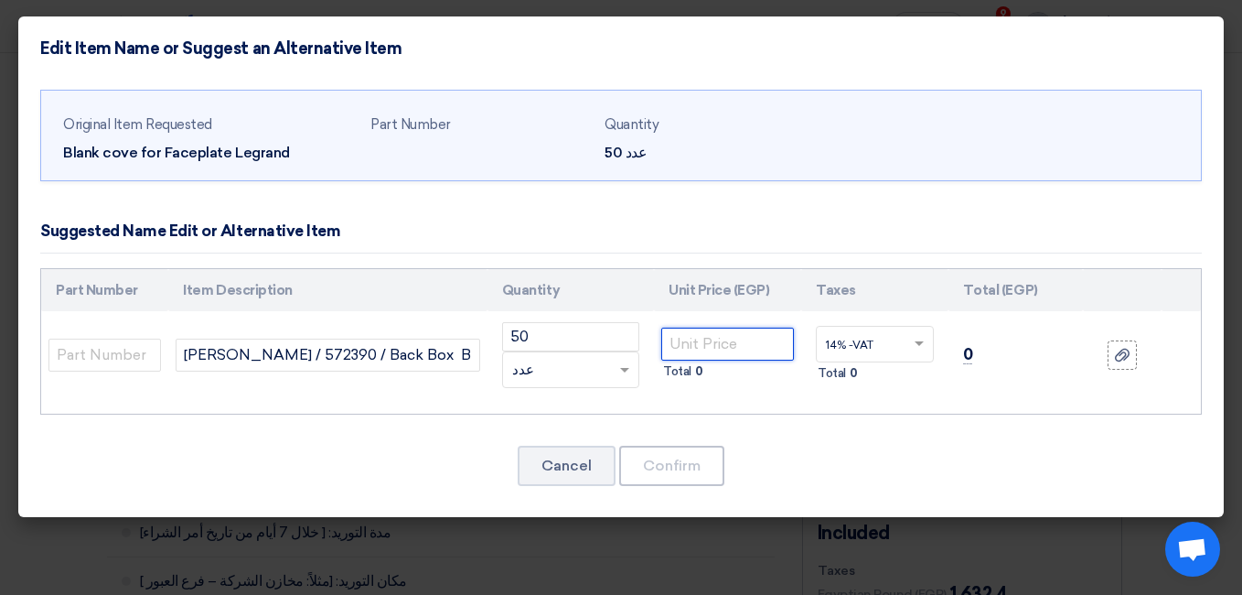
type input "1"
type input "259"
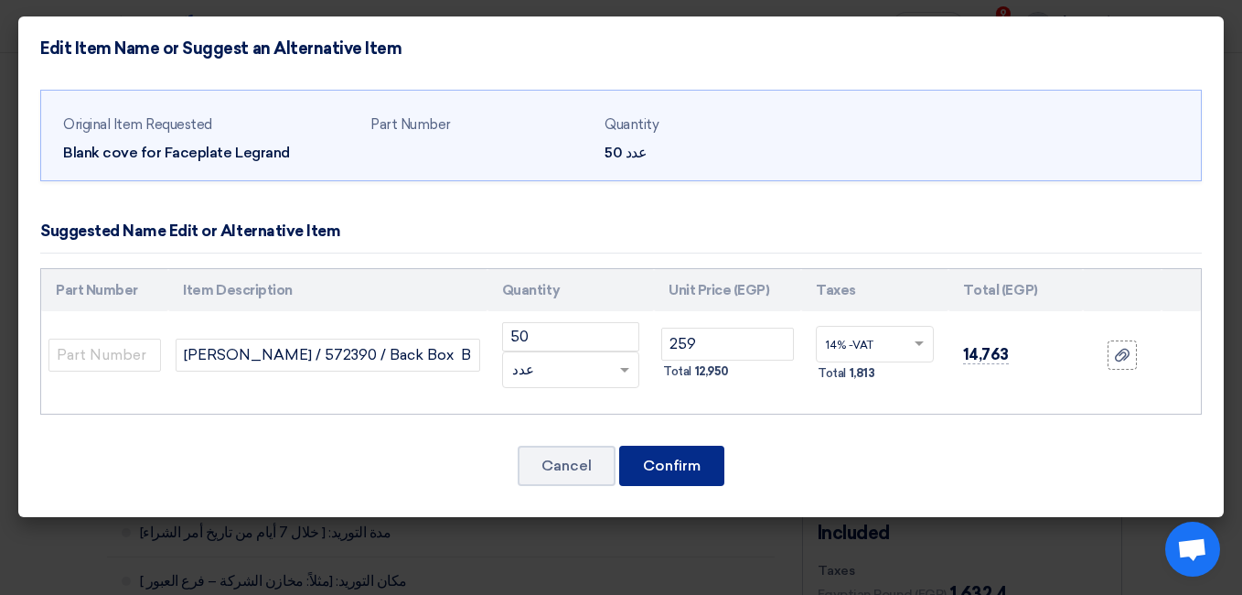
click at [694, 463] on button "Confirm" at bounding box center [671, 465] width 105 height 40
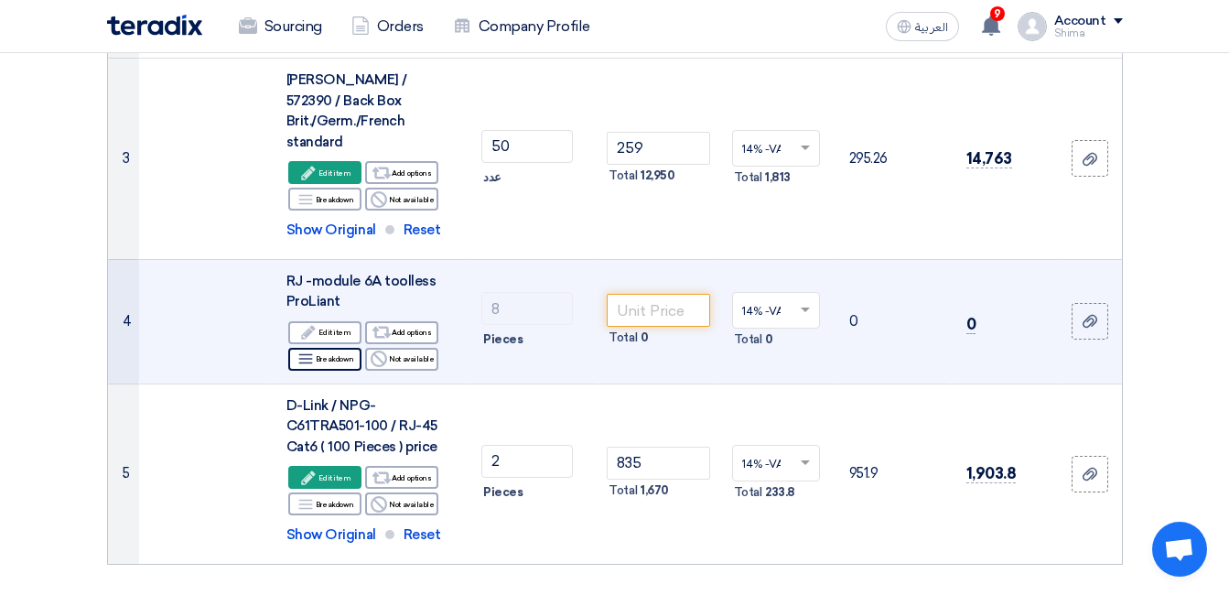
scroll to position [640, 0]
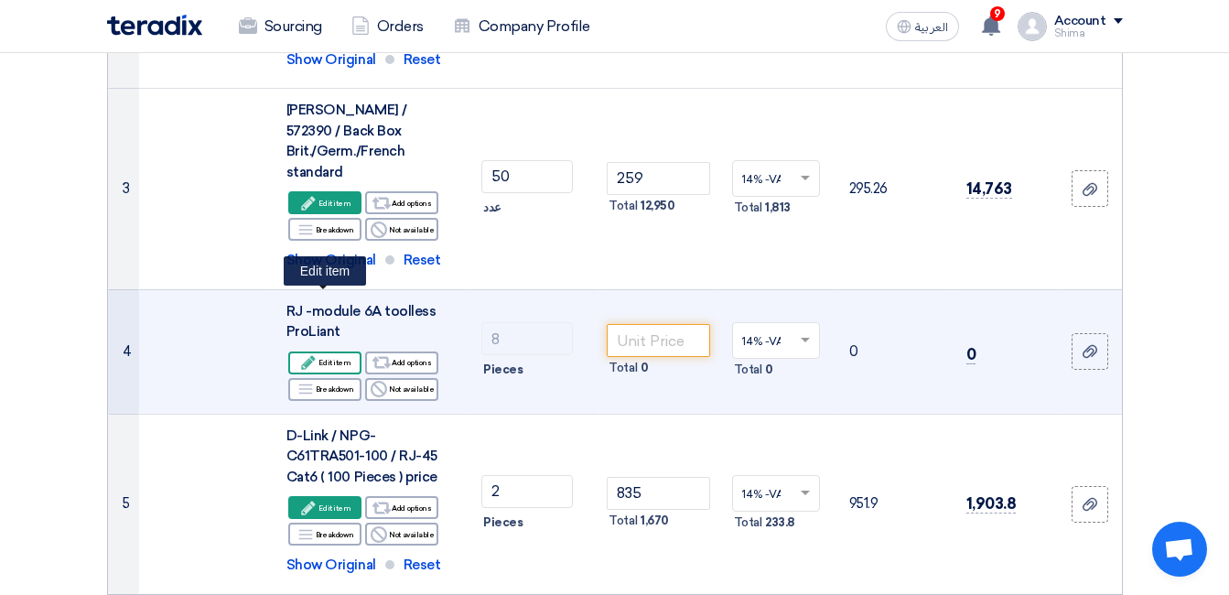
click at [324, 351] on div "Edit Edit item" at bounding box center [324, 362] width 73 height 23
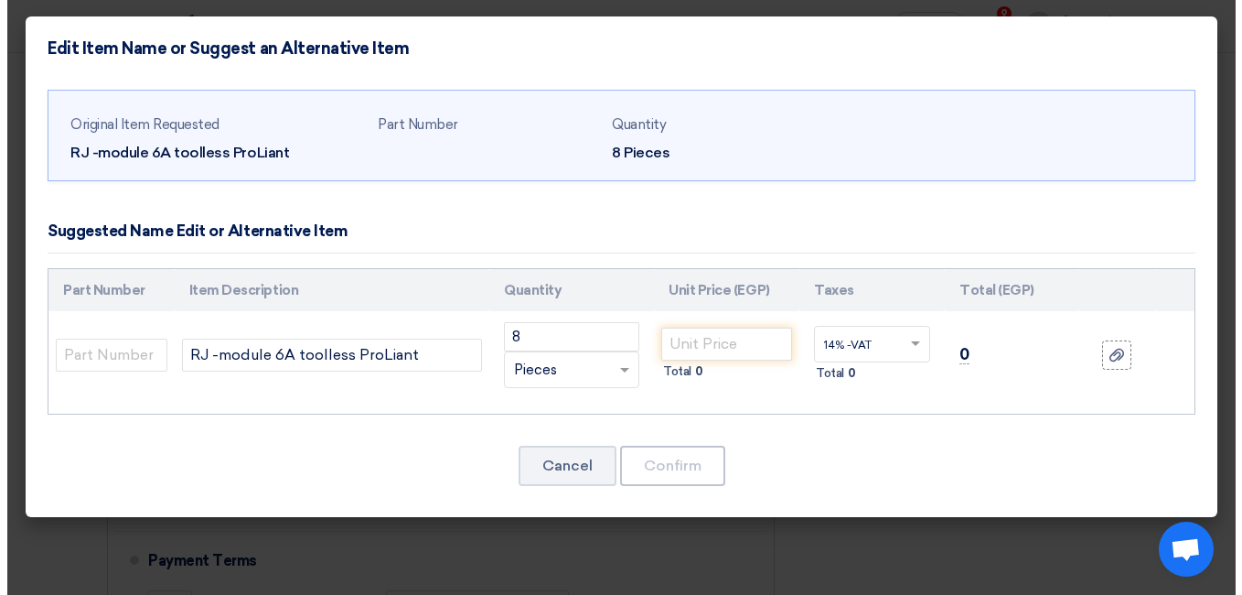
scroll to position [460, 0]
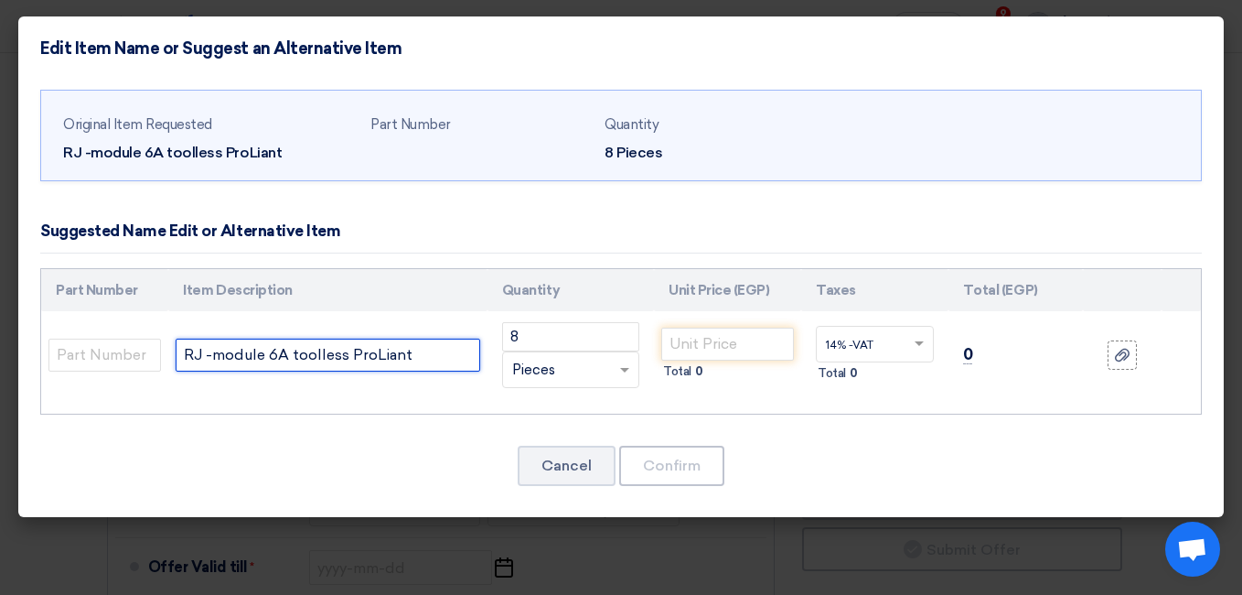
click at [405, 346] on input "RJ -module 6A toolless ProLiant" at bounding box center [328, 354] width 304 height 33
paste input "[PERSON_NAME] / 076573-C/ CAT6A RG45 90° STP Shielded price 430"
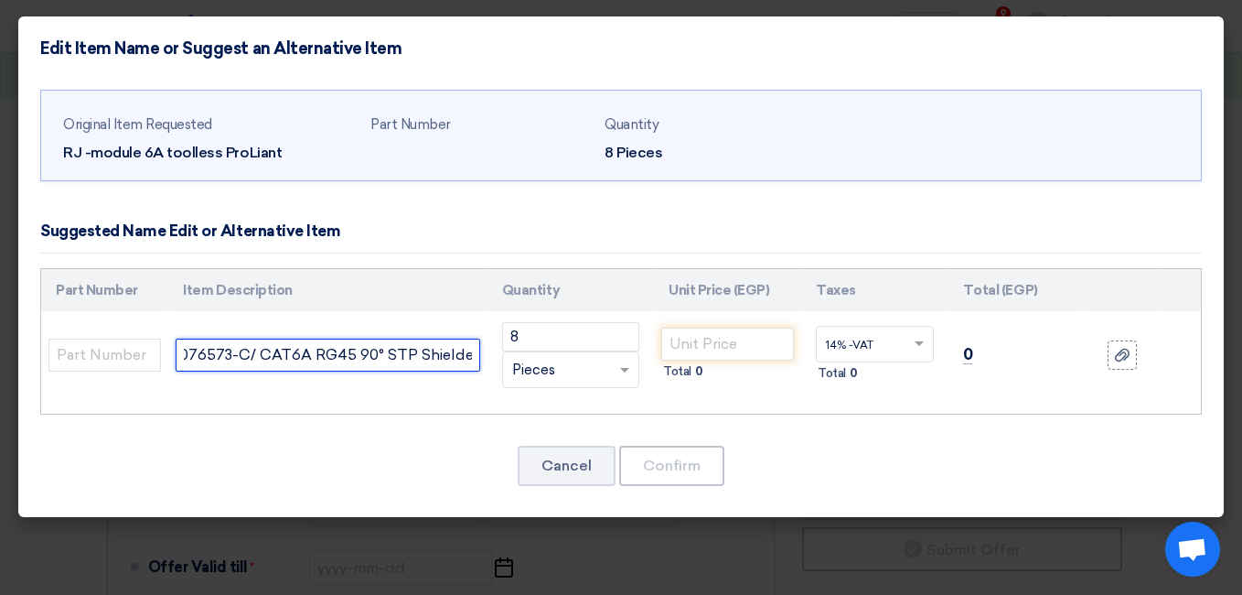
type input "[PERSON_NAME] / 076573-C/ CAT6A RG45 90° STP Shielded price 430"
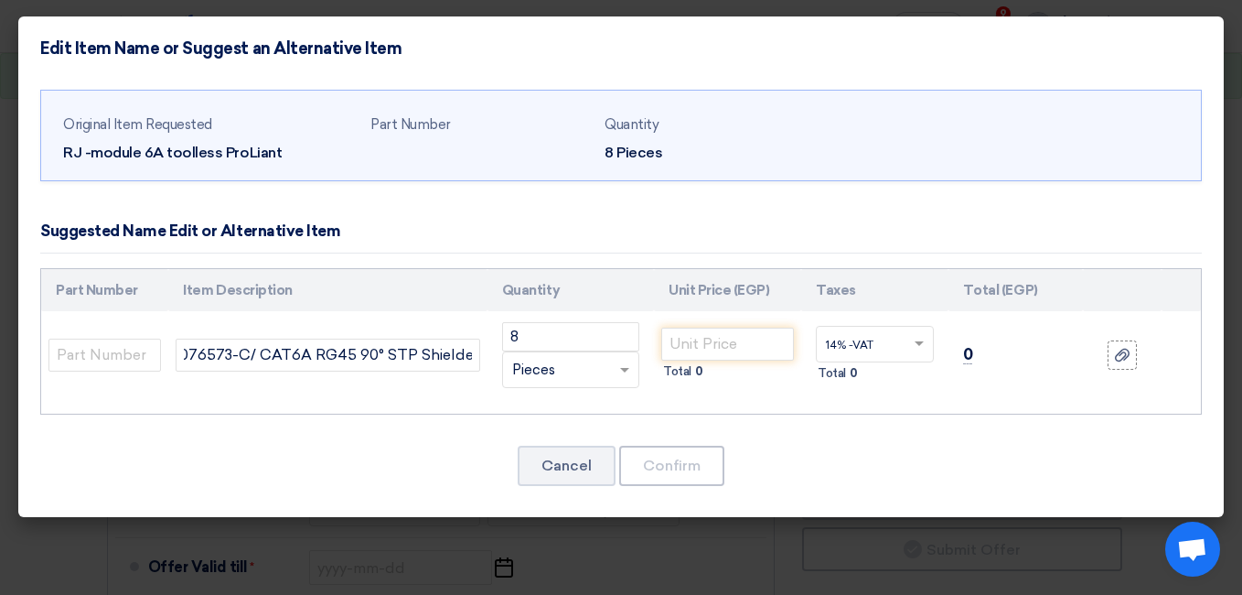
scroll to position [0, 0]
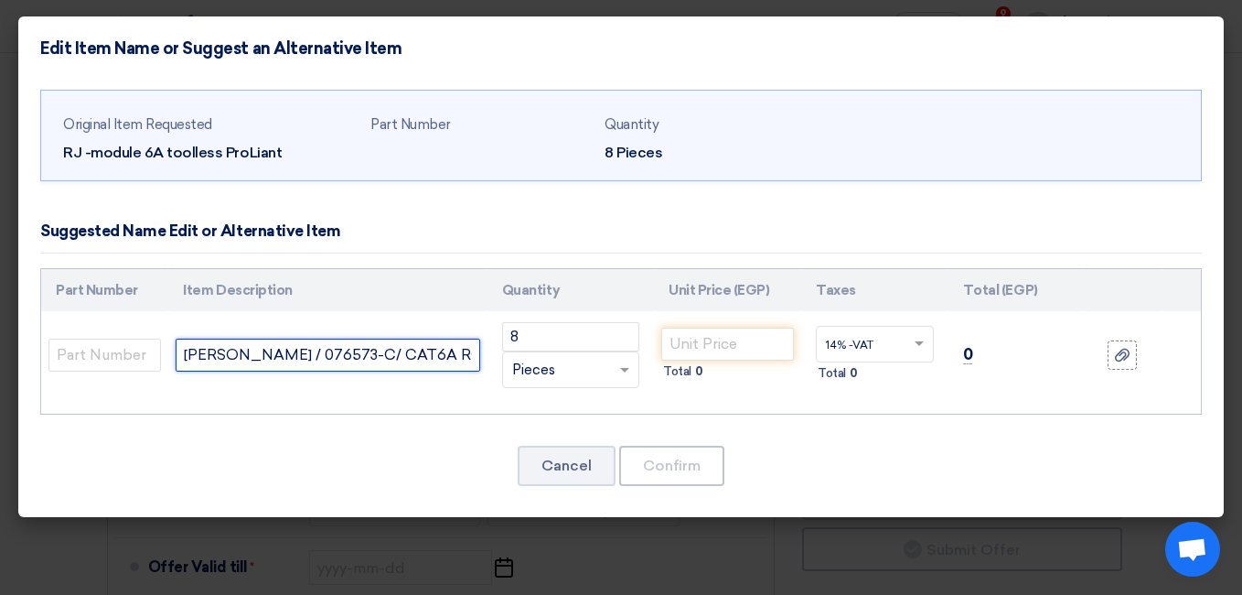
click at [459, 359] on input "[PERSON_NAME] / 076573-C/ CAT6A RG45 90° STP Shielded price 430" at bounding box center [328, 354] width 304 height 33
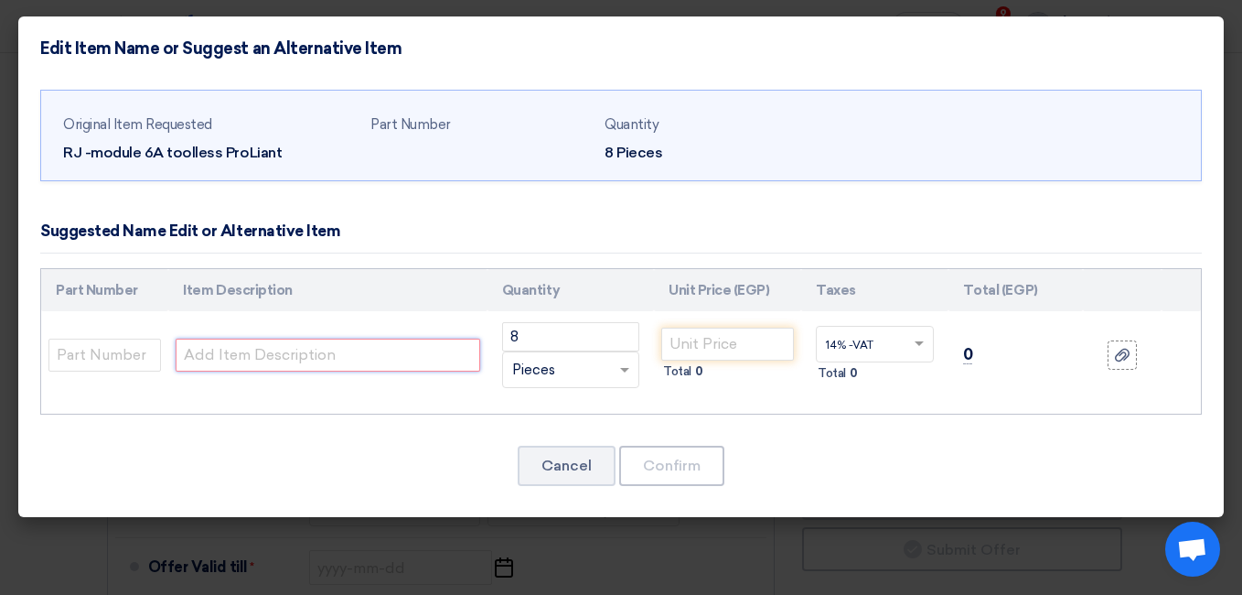
paste input "[PERSON_NAME] / 076573-C/ CAT6A RG45 90° STP Shielded price 430"
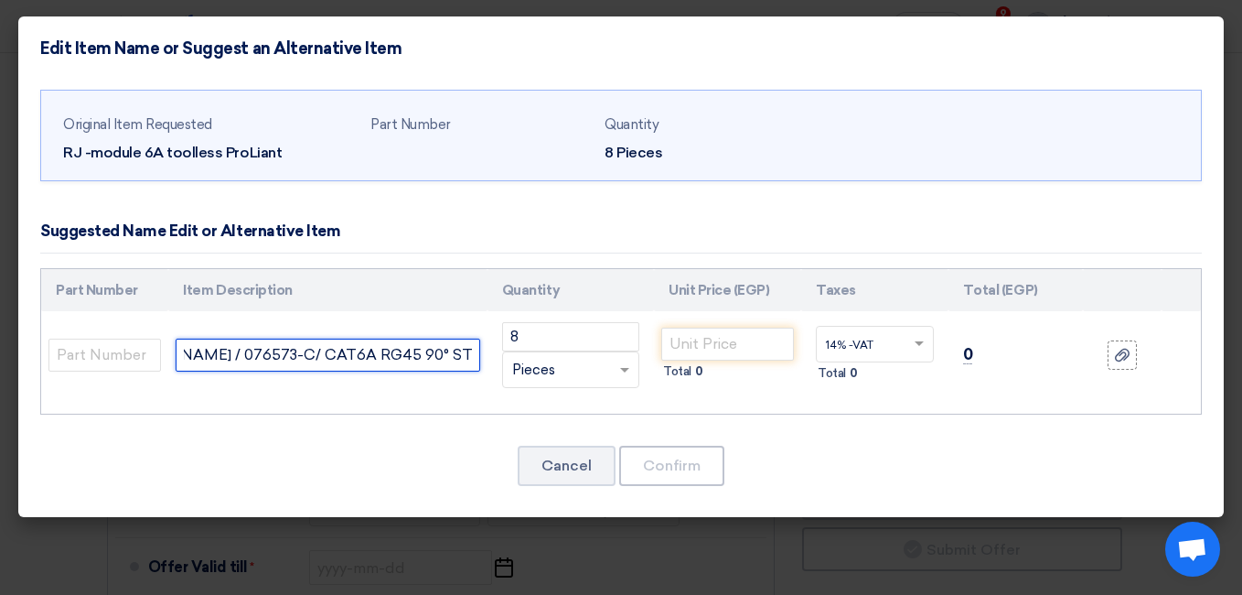
scroll to position [0, 77]
type input "[PERSON_NAME] / 076573-C/ CAT6A RG45 90° STP Shielded"
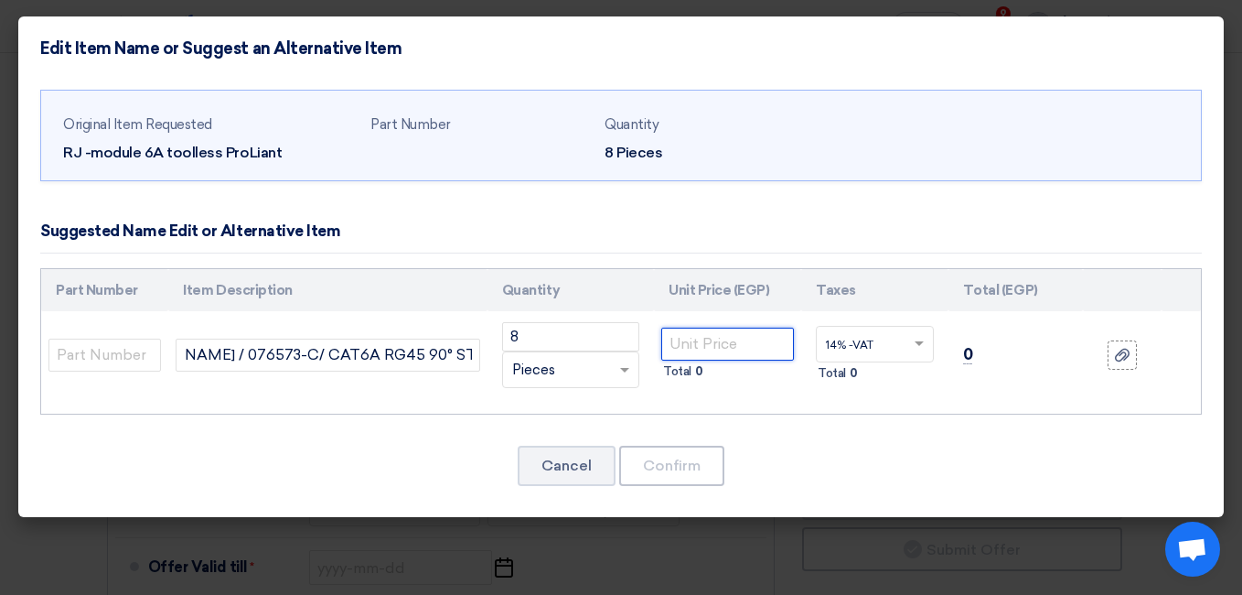
click at [690, 336] on input "number" at bounding box center [727, 343] width 133 height 33
type input "50"
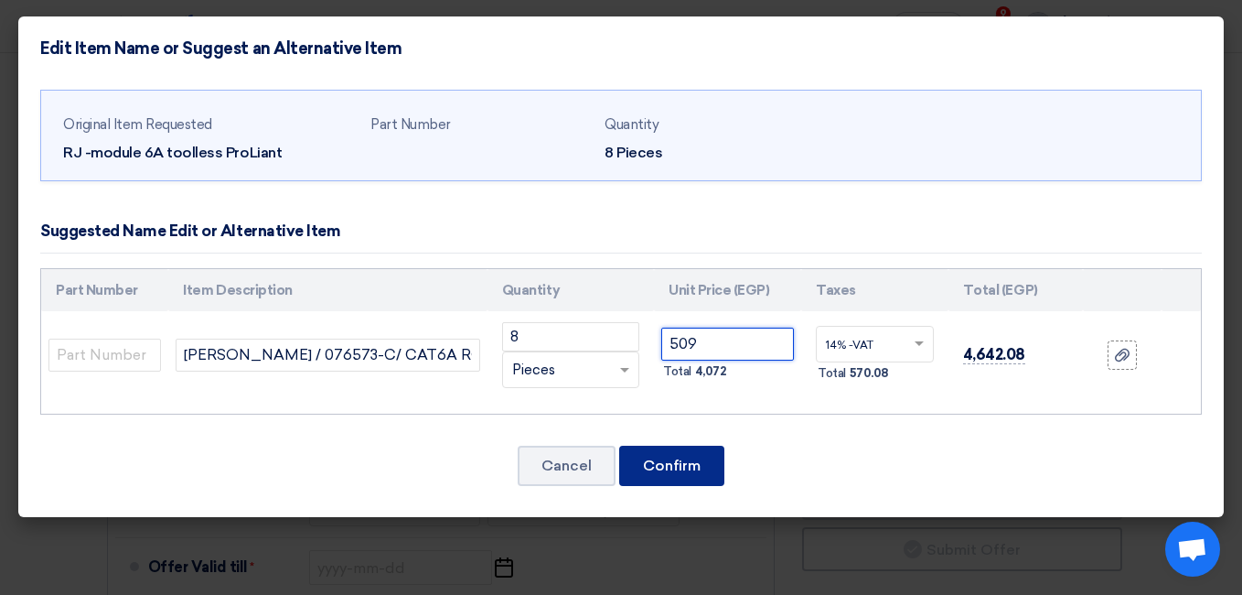
type input "509"
click at [684, 461] on button "Confirm" at bounding box center [671, 465] width 105 height 40
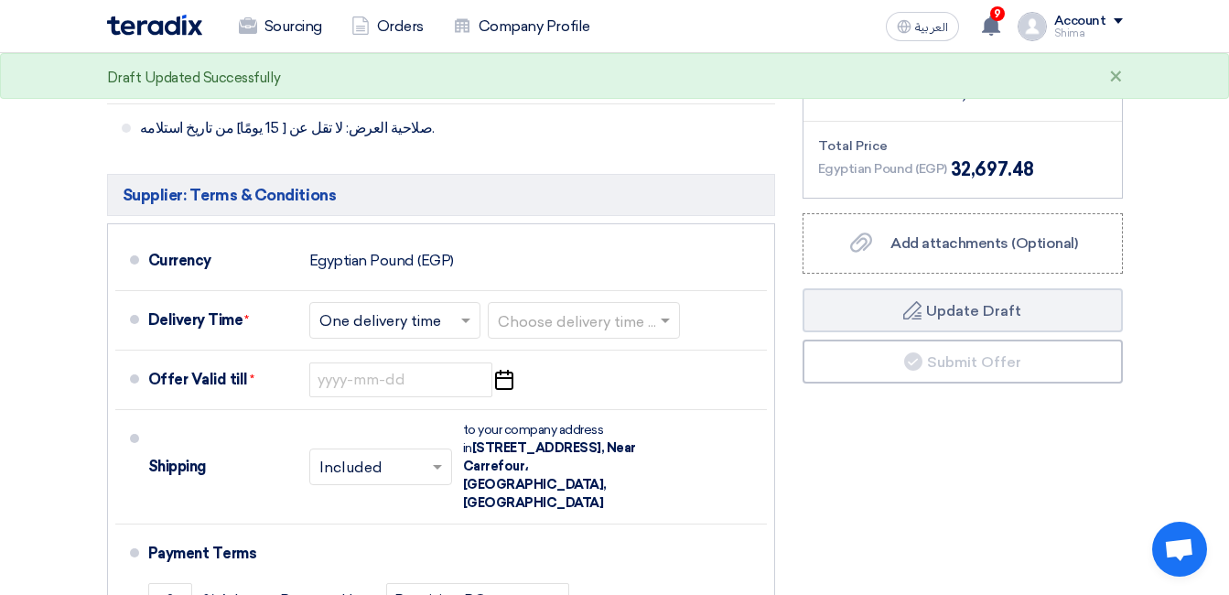
scroll to position [1510, 0]
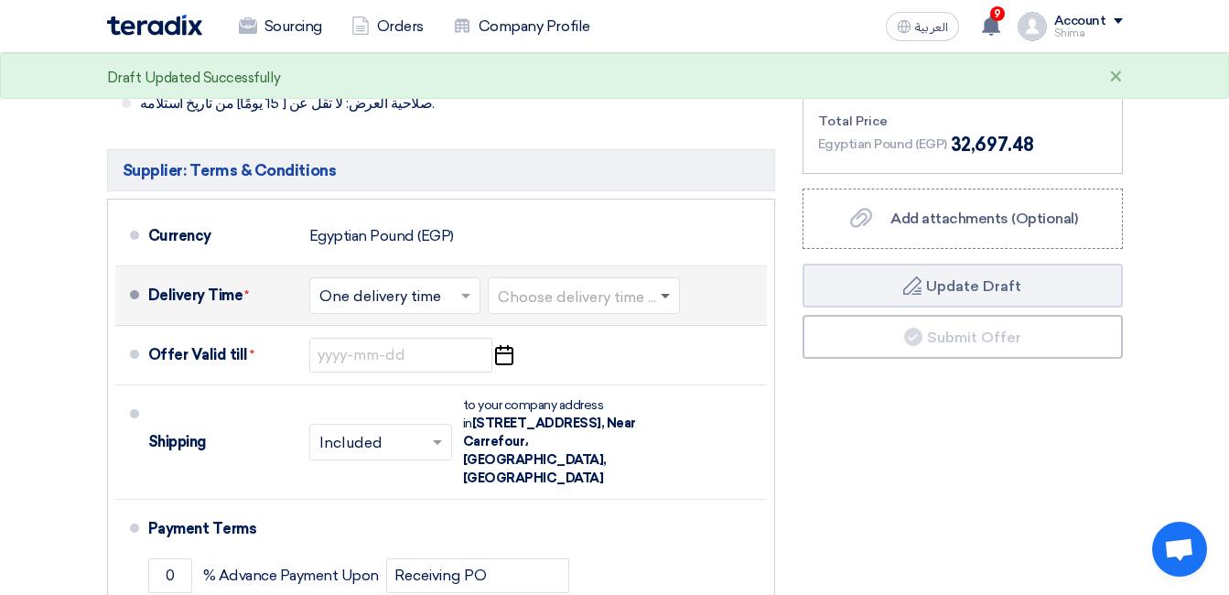
click at [670, 294] on span at bounding box center [664, 297] width 9 height 6
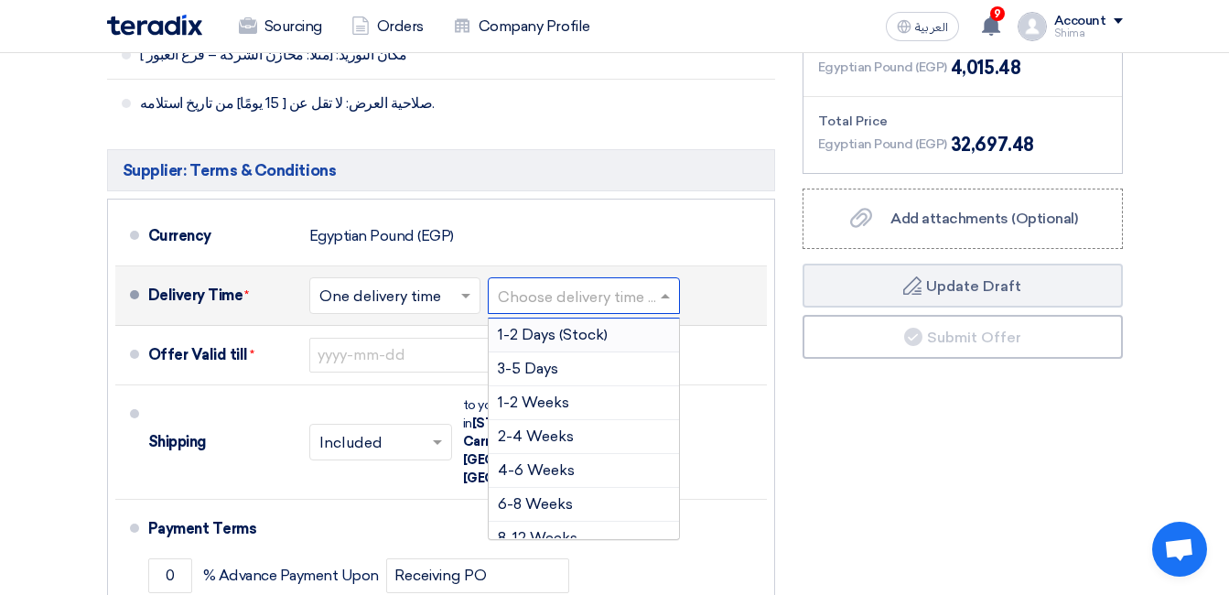
click at [542, 326] on span "1-2 Days (Stock)" at bounding box center [553, 334] width 110 height 17
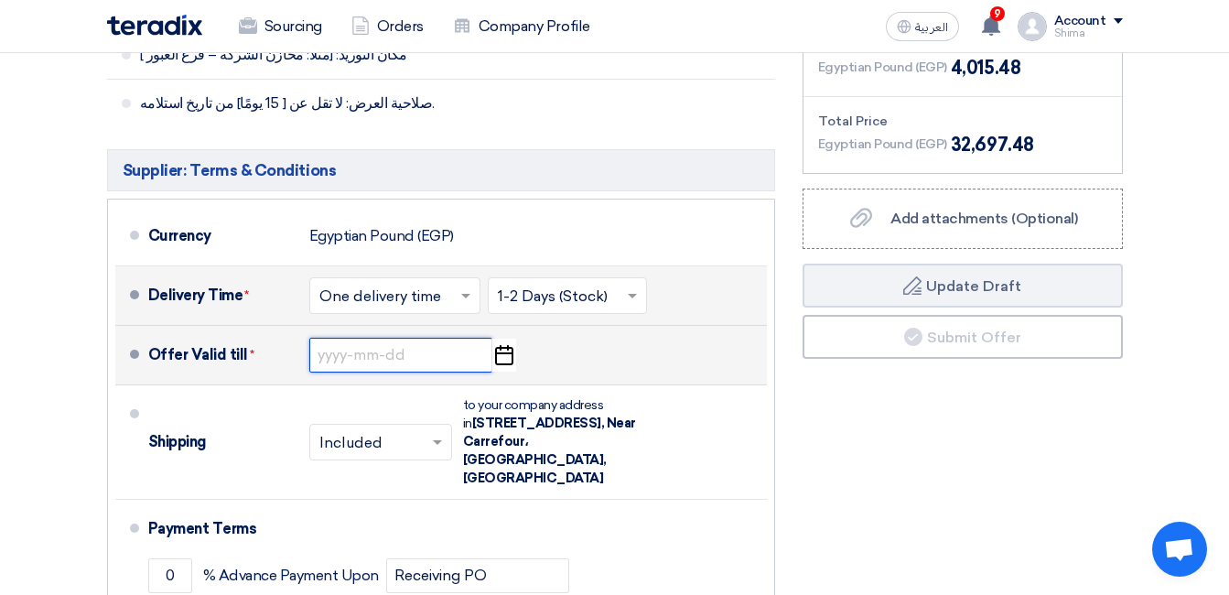
click at [456, 338] on input at bounding box center [400, 355] width 183 height 35
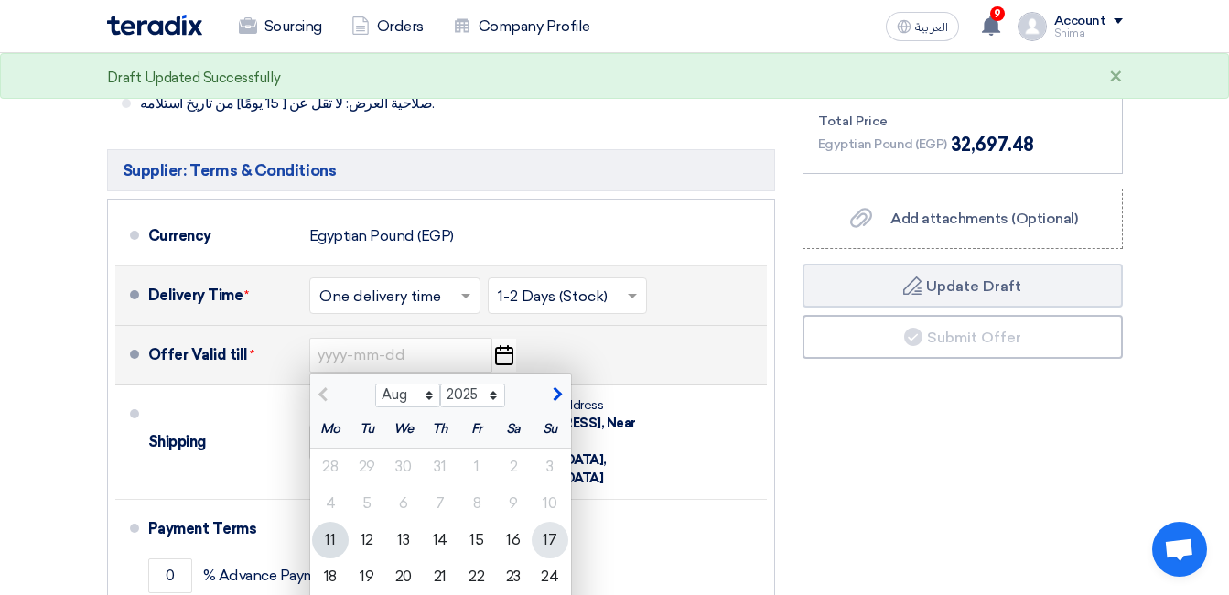
click at [546, 521] on div "17" at bounding box center [549, 539] width 37 height 37
type input "[DATE]"
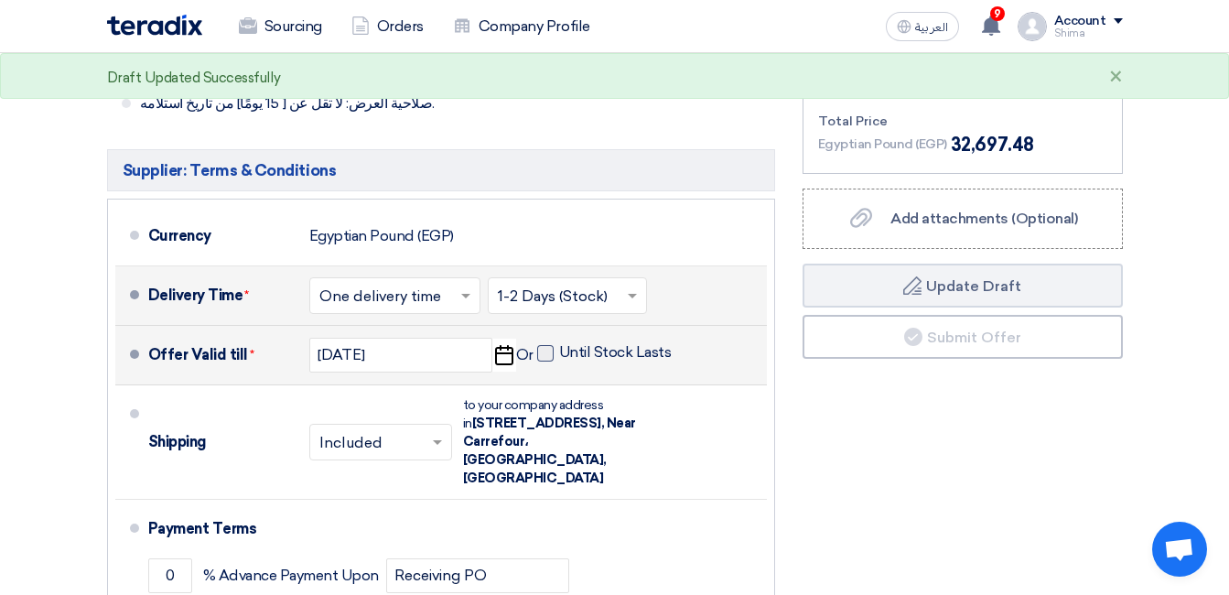
click at [544, 345] on span at bounding box center [545, 353] width 16 height 16
click at [559, 343] on input "Until Stock Lasts" at bounding box center [617, 360] width 116 height 35
checkbox input "true"
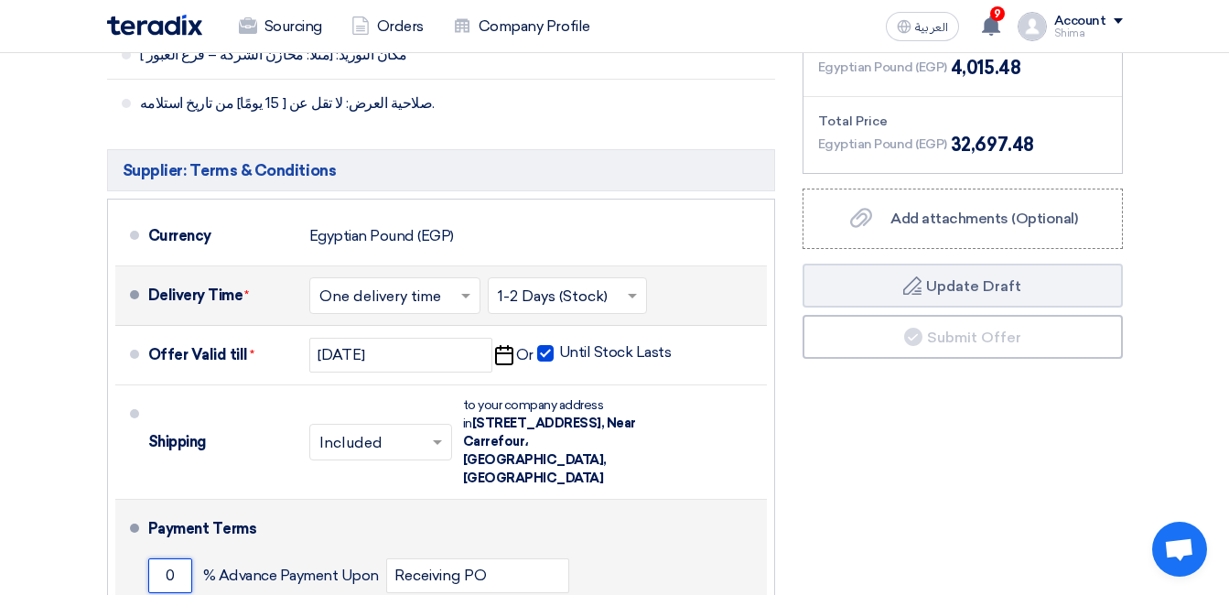
click at [177, 558] on input "0" at bounding box center [170, 575] width 44 height 35
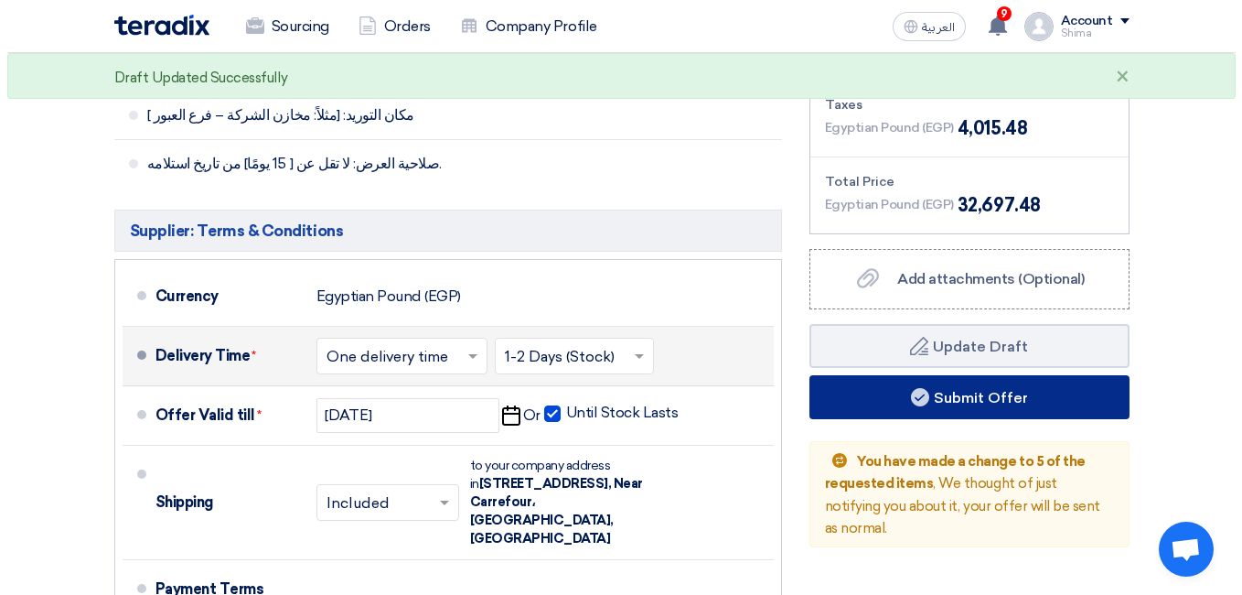
scroll to position [1419, 0]
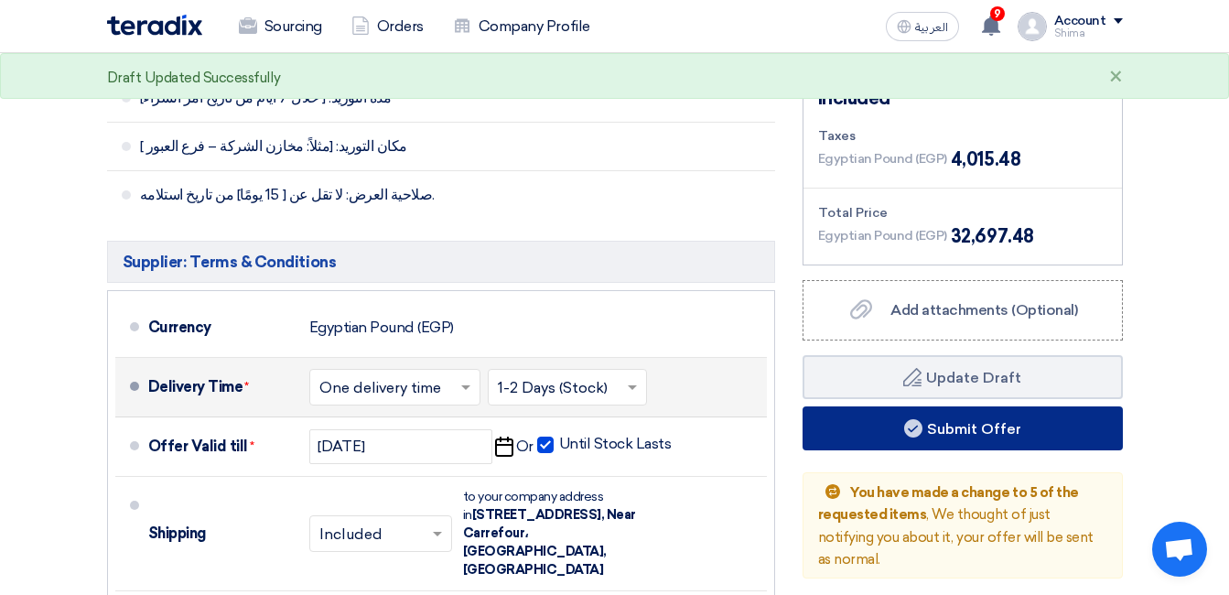
type input "100"
click at [999, 406] on button "Submit Offer" at bounding box center [962, 428] width 320 height 44
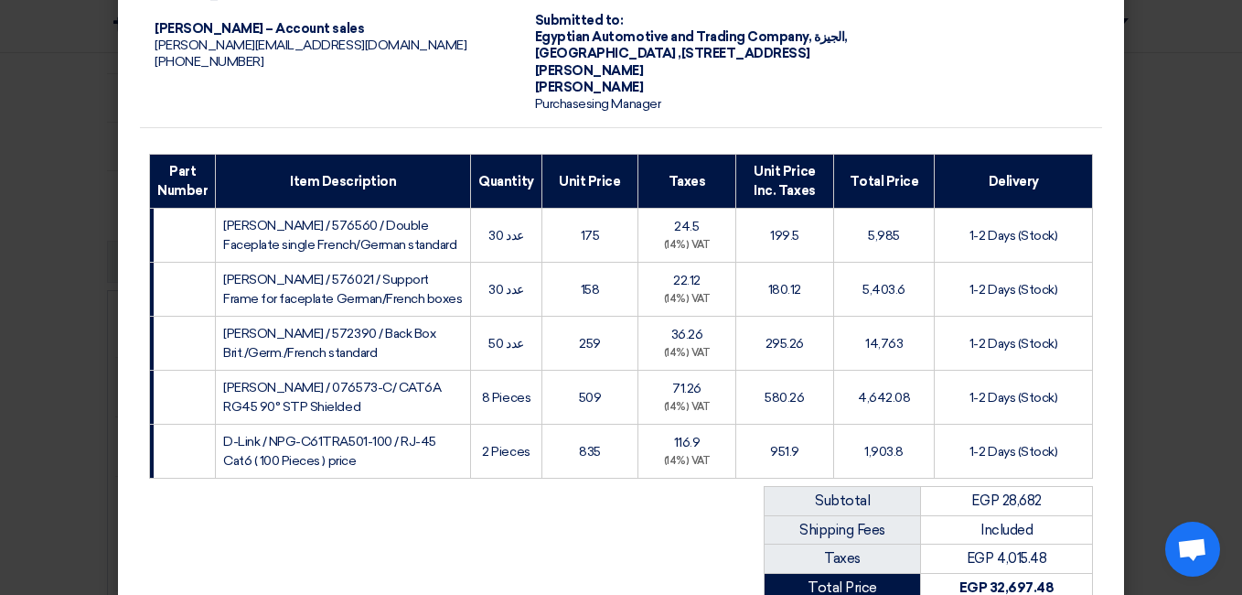
scroll to position [419, 0]
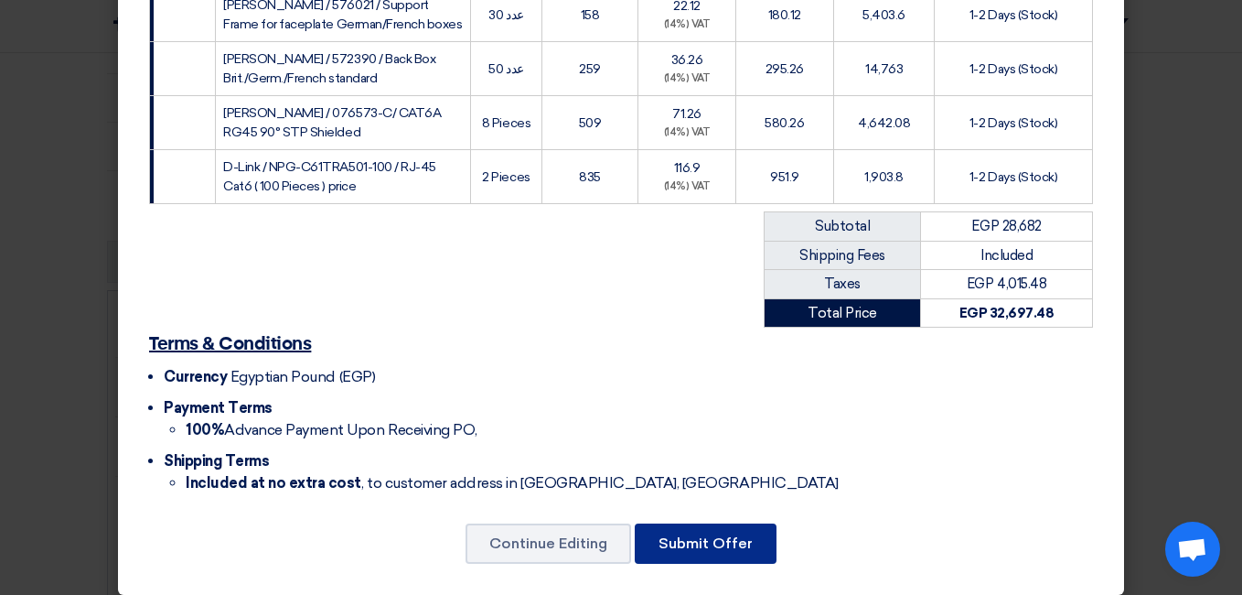
click at [713, 529] on button "Submit Offer" at bounding box center [706, 543] width 142 height 40
